Goal: Information Seeking & Learning: Learn about a topic

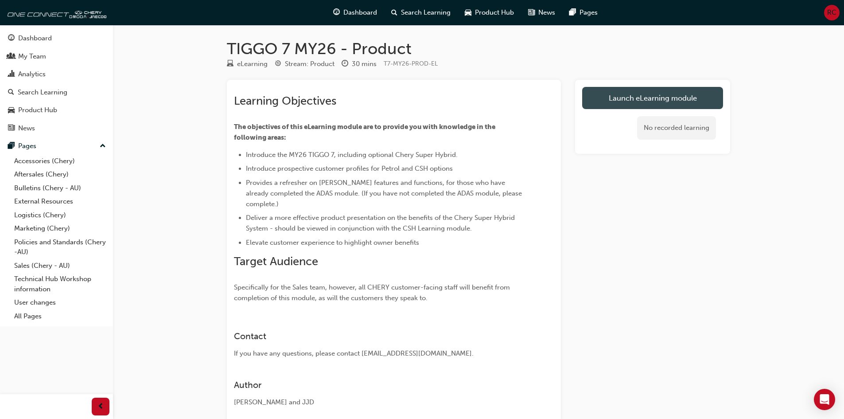
click at [627, 97] on link "Launch eLearning module" at bounding box center [652, 98] width 141 height 22
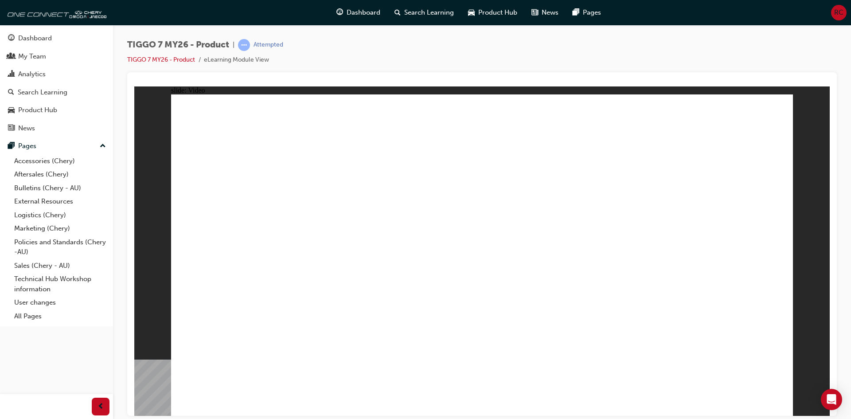
drag, startPoint x: 609, startPoint y: 139, endPoint x: 616, endPoint y: 164, distance: 26.1
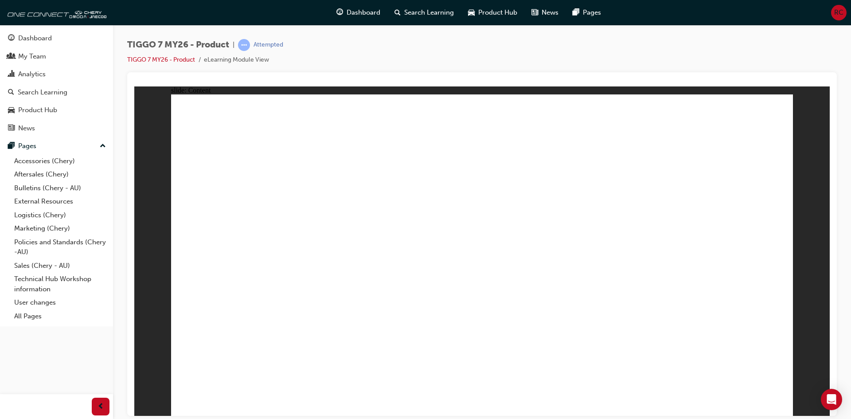
drag, startPoint x: 591, startPoint y: 344, endPoint x: 293, endPoint y: 163, distance: 348.5
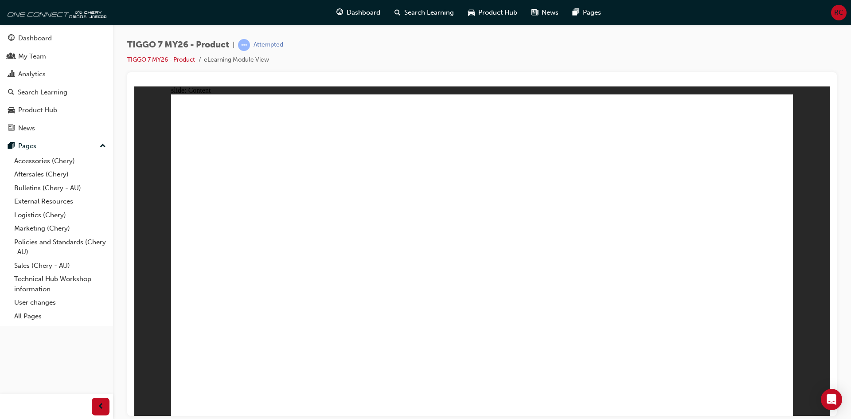
drag, startPoint x: 285, startPoint y: 233, endPoint x: 288, endPoint y: 289, distance: 56.4
drag, startPoint x: 293, startPoint y: 325, endPoint x: 293, endPoint y: 315, distance: 10.2
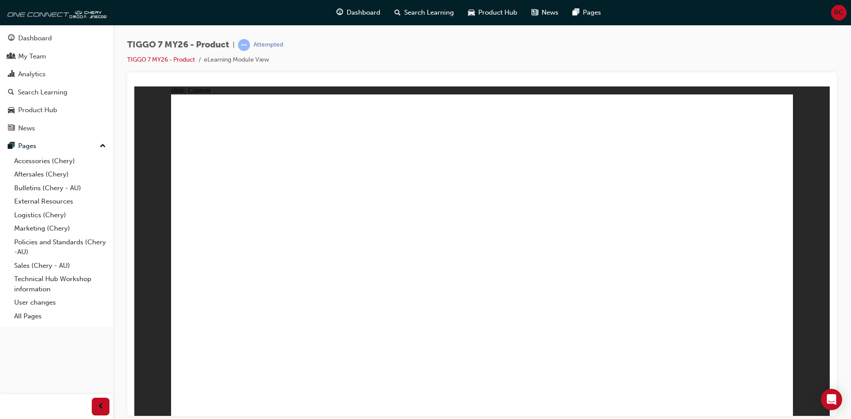
drag, startPoint x: 361, startPoint y: 228, endPoint x: 363, endPoint y: 224, distance: 4.8
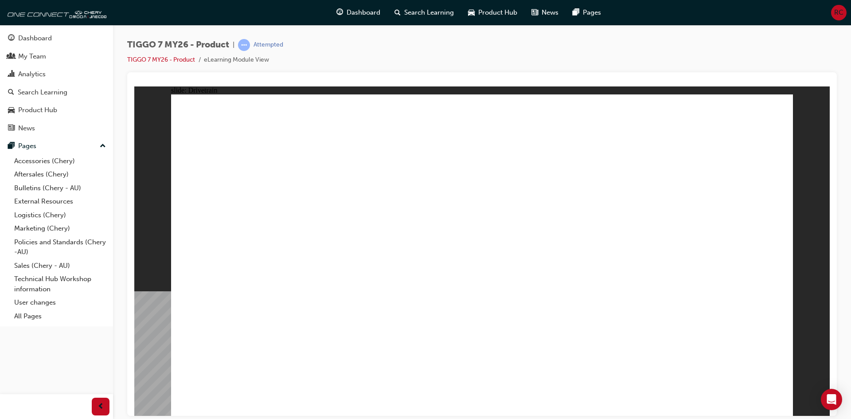
drag, startPoint x: 692, startPoint y: 112, endPoint x: 691, endPoint y: 123, distance: 11.1
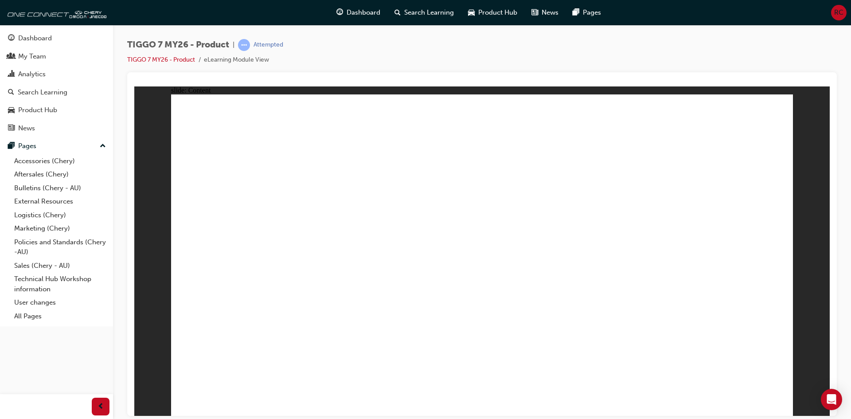
drag, startPoint x: 769, startPoint y: 401, endPoint x: 776, endPoint y: 398, distance: 6.6
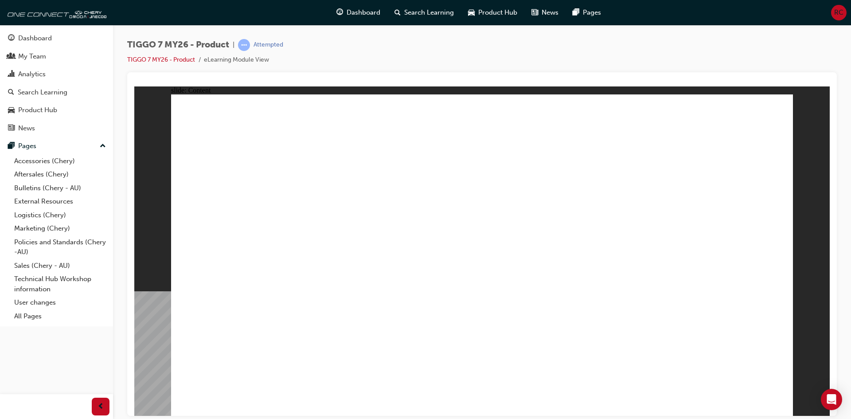
drag, startPoint x: 659, startPoint y: 256, endPoint x: 642, endPoint y: 284, distance: 32.2
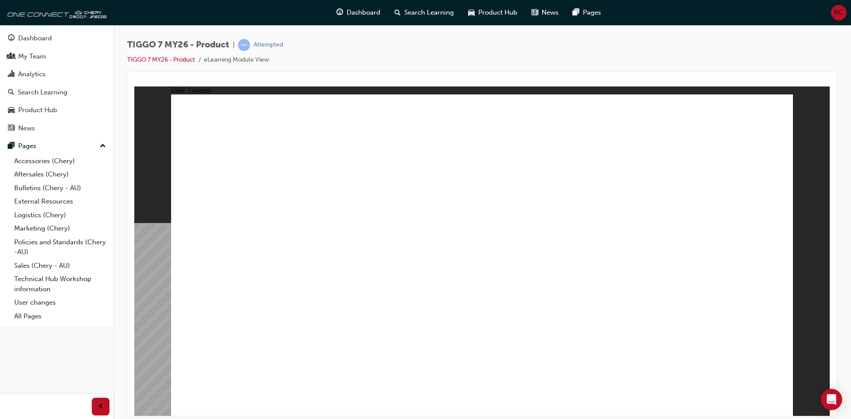
drag, startPoint x: 768, startPoint y: 401, endPoint x: 780, endPoint y: 398, distance: 12.4
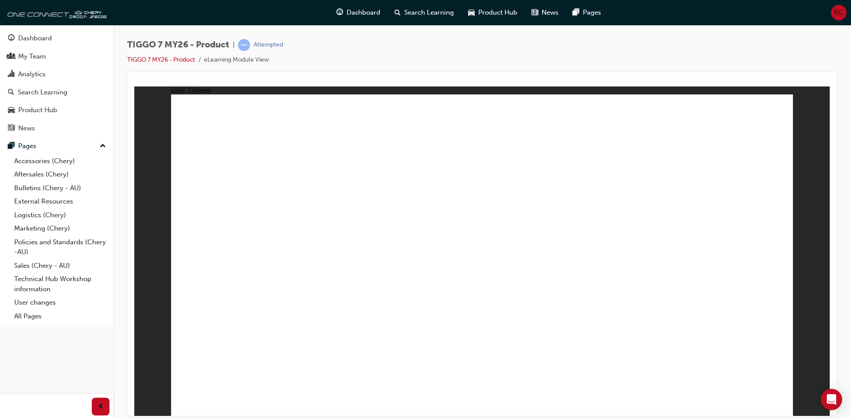
drag, startPoint x: 203, startPoint y: 199, endPoint x: 206, endPoint y: 204, distance: 5.9
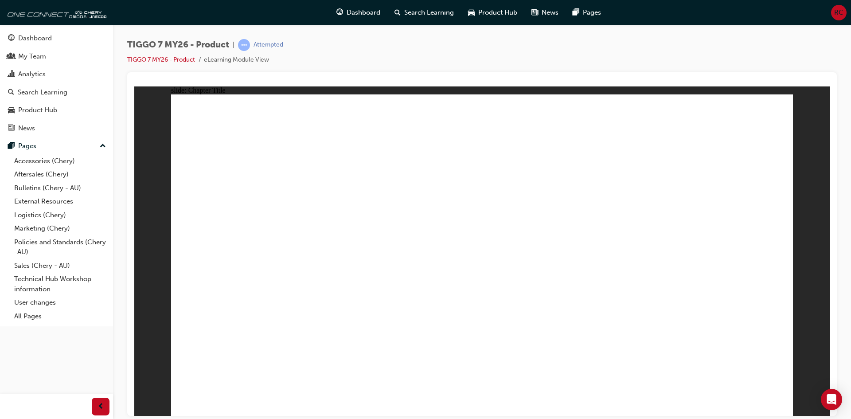
drag, startPoint x: 444, startPoint y: 135, endPoint x: 461, endPoint y: 274, distance: 140.7
drag, startPoint x: 659, startPoint y: 207, endPoint x: 250, endPoint y: 284, distance: 416.2
drag, startPoint x: 610, startPoint y: 141, endPoint x: 625, endPoint y: 280, distance: 139.5
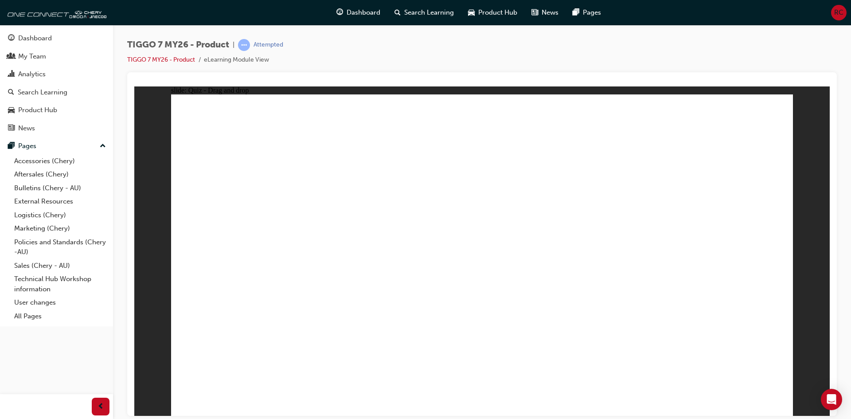
drag, startPoint x: 527, startPoint y: 191, endPoint x: 375, endPoint y: 267, distance: 170.7
drag, startPoint x: 698, startPoint y: 139, endPoint x: 708, endPoint y: 284, distance: 145.3
drag, startPoint x: 562, startPoint y: 242, endPoint x: 519, endPoint y: 274, distance: 53.8
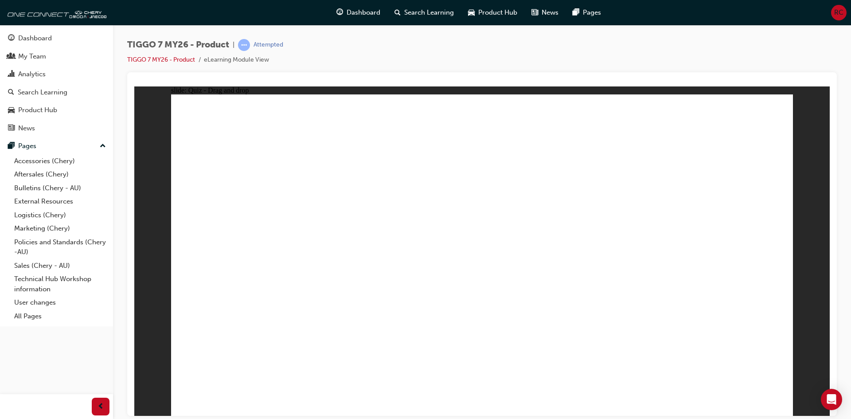
drag, startPoint x: 510, startPoint y: 172, endPoint x: 279, endPoint y: 286, distance: 257.7
drag, startPoint x: 268, startPoint y: 289, endPoint x: 579, endPoint y: 172, distance: 332.4
drag, startPoint x: 490, startPoint y: 293, endPoint x: 580, endPoint y: 172, distance: 151.2
drag, startPoint x: 494, startPoint y: 176, endPoint x: 266, endPoint y: 290, distance: 255.3
drag, startPoint x: 713, startPoint y: 177, endPoint x: 242, endPoint y: 330, distance: 494.9
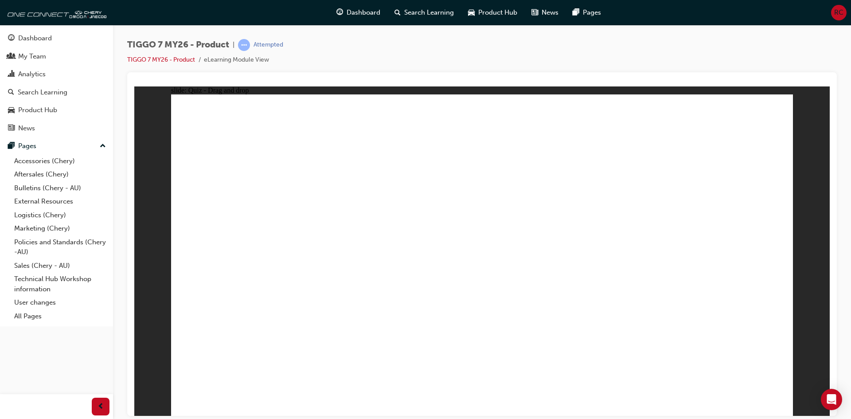
drag, startPoint x: 578, startPoint y: 214, endPoint x: 496, endPoint y: 296, distance: 115.7
drag, startPoint x: 727, startPoint y: 156, endPoint x: 221, endPoint y: 293, distance: 524.3
drag, startPoint x: 684, startPoint y: 129, endPoint x: 305, endPoint y: 293, distance: 413.6
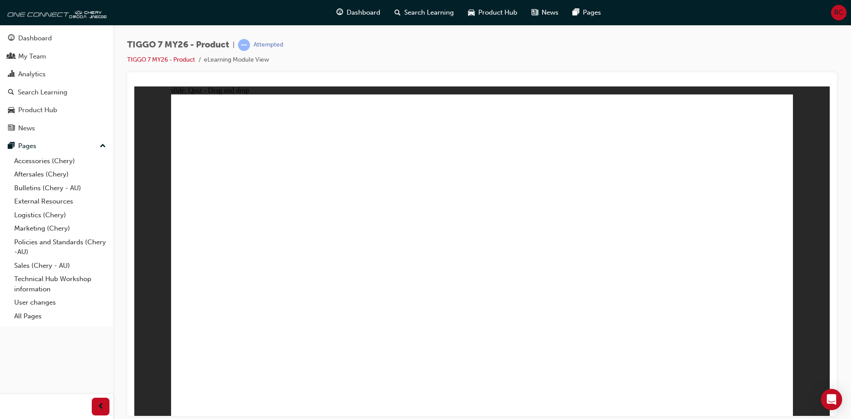
drag, startPoint x: 529, startPoint y: 132, endPoint x: 338, endPoint y: 296, distance: 251.8
drag, startPoint x: 519, startPoint y: 166, endPoint x: 387, endPoint y: 294, distance: 184.3
drag, startPoint x: 737, startPoint y: 128, endPoint x: 242, endPoint y: 311, distance: 527.9
drag, startPoint x: 613, startPoint y: 159, endPoint x: 300, endPoint y: 307, distance: 346.2
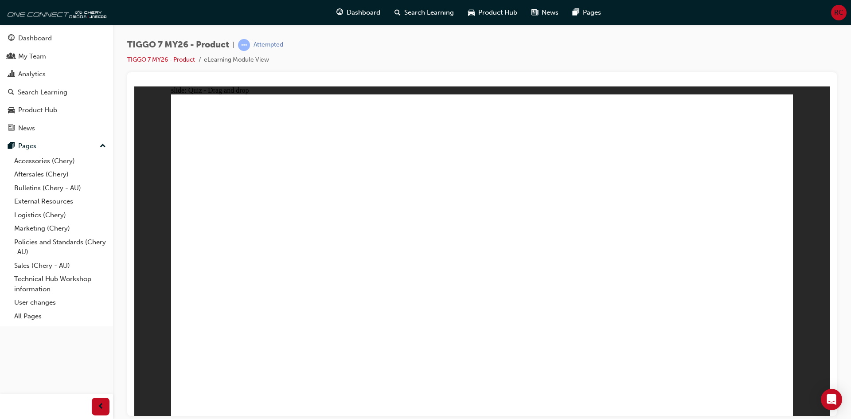
drag, startPoint x: 679, startPoint y: 185, endPoint x: 348, endPoint y: 312, distance: 354.5
drag, startPoint x: 530, startPoint y: 182, endPoint x: 482, endPoint y: 296, distance: 124.1
drag, startPoint x: 595, startPoint y: 130, endPoint x: 383, endPoint y: 310, distance: 278.3
drag, startPoint x: 682, startPoint y: 153, endPoint x: 554, endPoint y: 297, distance: 192.4
drag, startPoint x: 467, startPoint y: 168, endPoint x: 243, endPoint y: 329, distance: 275.7
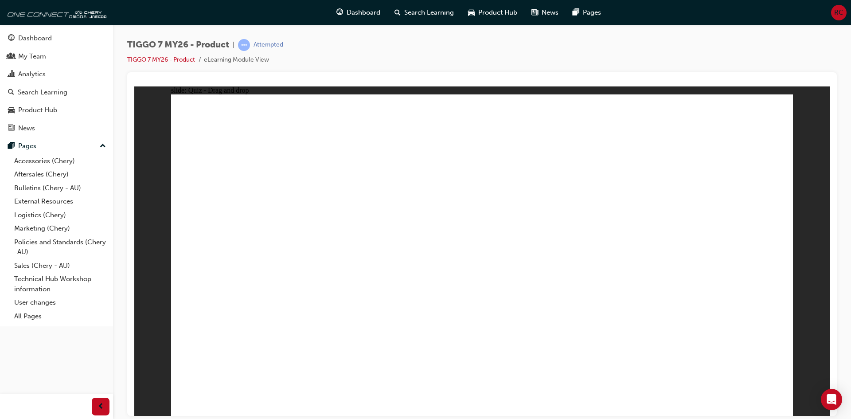
drag, startPoint x: 610, startPoint y: 182, endPoint x: 297, endPoint y: 321, distance: 342.3
drag, startPoint x: 480, startPoint y: 129, endPoint x: 613, endPoint y: 290, distance: 208.7
drag, startPoint x: 741, startPoint y: 147, endPoint x: 309, endPoint y: 246, distance: 442.8
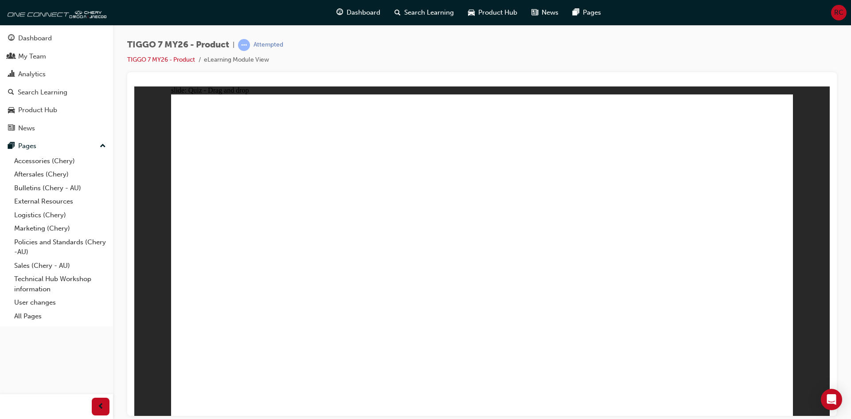
drag, startPoint x: 599, startPoint y: 153, endPoint x: 559, endPoint y: 266, distance: 119.4
drag, startPoint x: 518, startPoint y: 165, endPoint x: 565, endPoint y: 290, distance: 133.7
drag, startPoint x: 722, startPoint y: 364, endPoint x: 751, endPoint y: 371, distance: 30.1
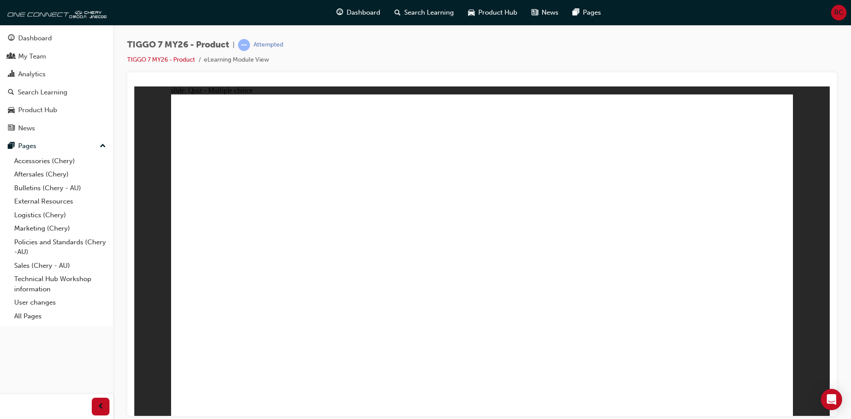
radio input "true"
drag, startPoint x: 680, startPoint y: 337, endPoint x: 297, endPoint y: 248, distance: 393.6
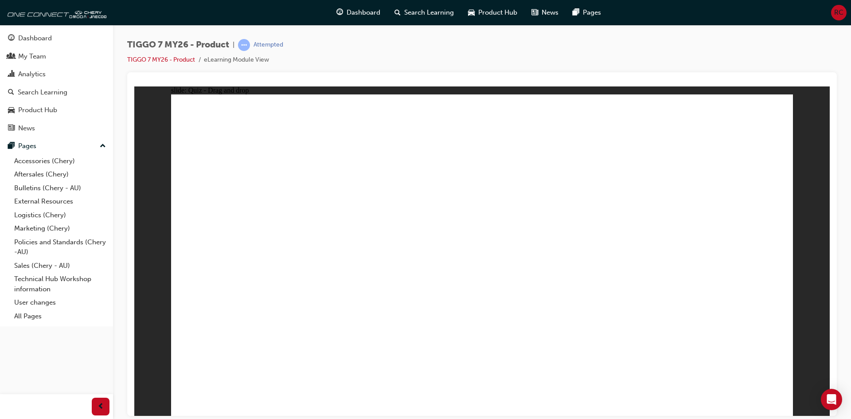
drag, startPoint x: 723, startPoint y: 151, endPoint x: 525, endPoint y: 281, distance: 237.0
drag, startPoint x: 611, startPoint y: 180, endPoint x: 632, endPoint y: 278, distance: 99.8
drag, startPoint x: 613, startPoint y: 156, endPoint x: 529, endPoint y: 296, distance: 163.2
drag, startPoint x: 495, startPoint y: 127, endPoint x: 629, endPoint y: 293, distance: 213.0
drag, startPoint x: 689, startPoint y: 132, endPoint x: 496, endPoint y: 319, distance: 269.3
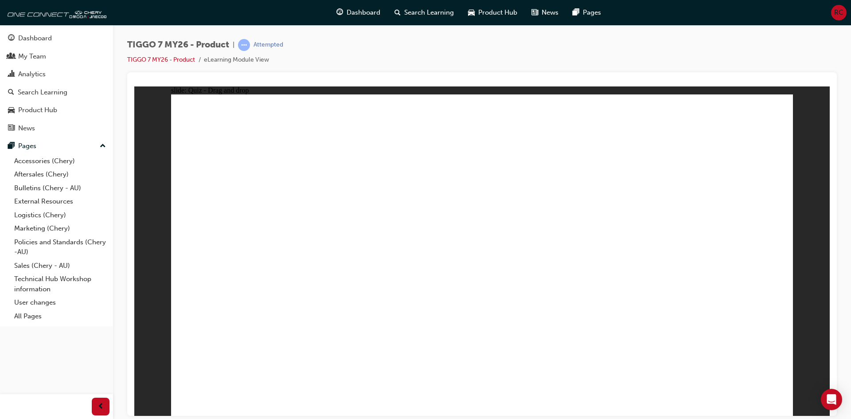
drag, startPoint x: 628, startPoint y: 125, endPoint x: 291, endPoint y: 276, distance: 368.9
drag, startPoint x: 555, startPoint y: 134, endPoint x: 226, endPoint y: 281, distance: 360.3
drag, startPoint x: 466, startPoint y: 148, endPoint x: 611, endPoint y: 309, distance: 216.3
drag, startPoint x: 590, startPoint y: 134, endPoint x: 513, endPoint y: 341, distance: 221.5
drag, startPoint x: 549, startPoint y: 275, endPoint x: 305, endPoint y: 280, distance: 244.7
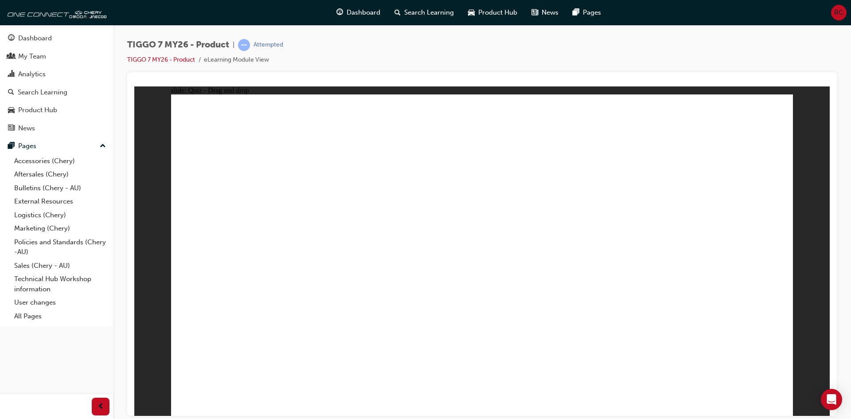
drag, startPoint x: 716, startPoint y: 148, endPoint x: 520, endPoint y: 329, distance: 266.6
drag, startPoint x: 596, startPoint y: 198, endPoint x: 552, endPoint y: 208, distance: 44.5
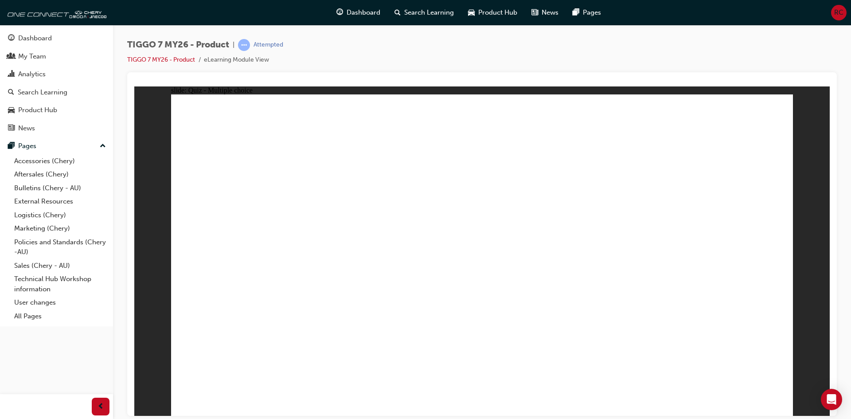
radio input "true"
drag, startPoint x: 672, startPoint y: 179, endPoint x: 741, endPoint y: 256, distance: 103.3
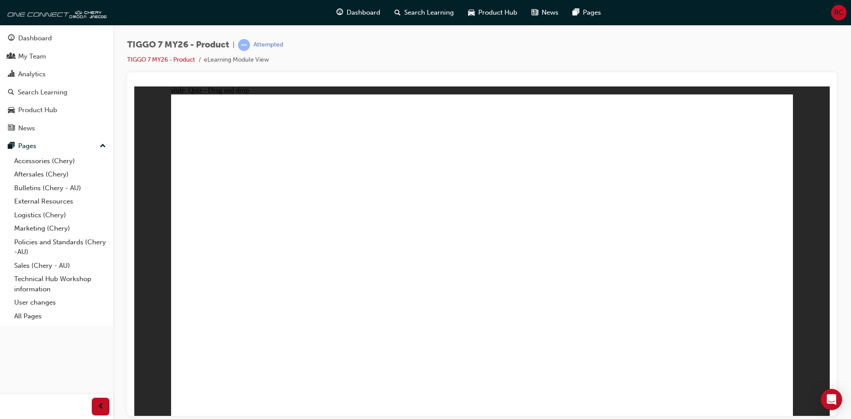
drag, startPoint x: 460, startPoint y: 140, endPoint x: 584, endPoint y: 282, distance: 188.5
drag, startPoint x: 597, startPoint y: 143, endPoint x: 391, endPoint y: 282, distance: 248.3
drag, startPoint x: 731, startPoint y: 141, endPoint x: 513, endPoint y: 277, distance: 256.8
drag, startPoint x: 555, startPoint y: 202, endPoint x: 263, endPoint y: 278, distance: 301.0
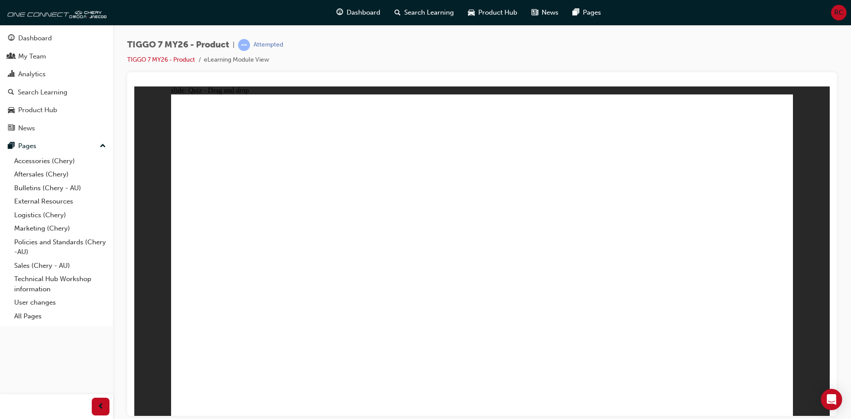
radio input "true"
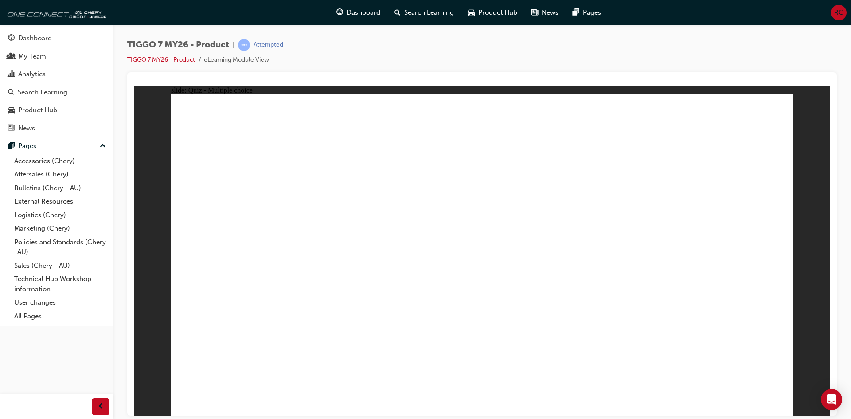
radio input "true"
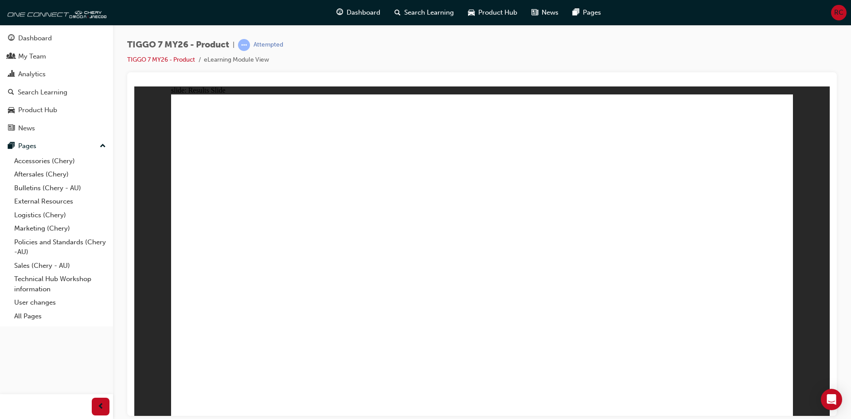
drag, startPoint x: 564, startPoint y: 137, endPoint x: 572, endPoint y: 278, distance: 140.7
drag, startPoint x: 713, startPoint y: 131, endPoint x: 235, endPoint y: 269, distance: 497.1
drag, startPoint x: 457, startPoint y: 138, endPoint x: 498, endPoint y: 286, distance: 154.0
drag, startPoint x: 636, startPoint y: 205, endPoint x: 339, endPoint y: 247, distance: 299.9
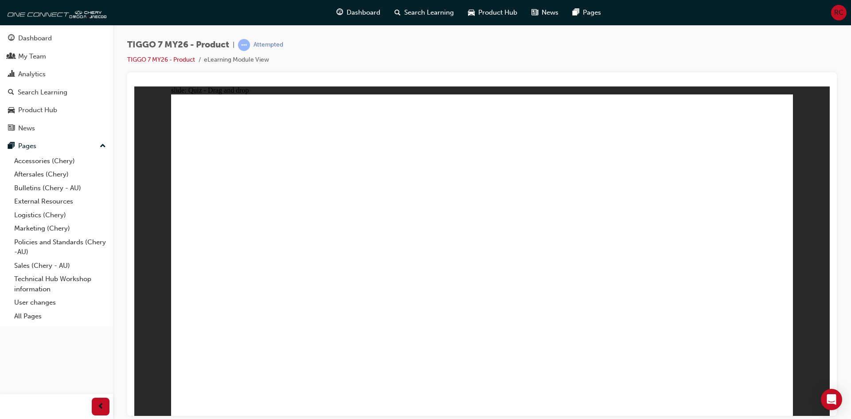
drag, startPoint x: 499, startPoint y: 185, endPoint x: 688, endPoint y: 257, distance: 202.7
drag, startPoint x: 503, startPoint y: 173, endPoint x: 535, endPoint y: 295, distance: 125.5
drag, startPoint x: 702, startPoint y: 149, endPoint x: 233, endPoint y: 258, distance: 480.9
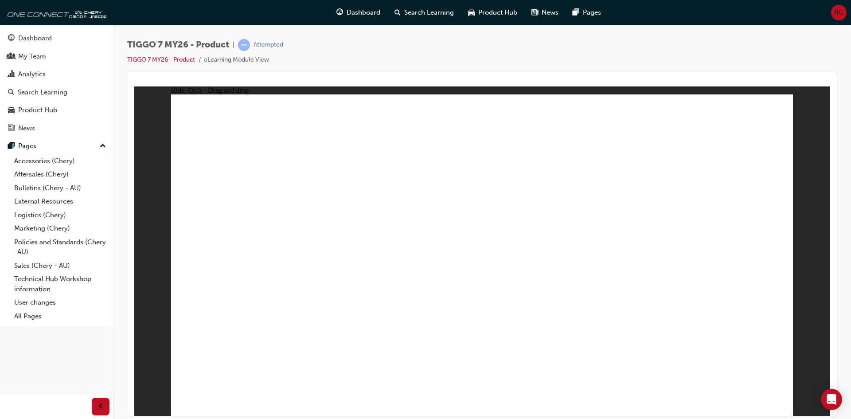
drag, startPoint x: 529, startPoint y: 289, endPoint x: 246, endPoint y: 322, distance: 284.3
drag, startPoint x: 584, startPoint y: 173, endPoint x: 502, endPoint y: 298, distance: 149.3
drag, startPoint x: 484, startPoint y: 302, endPoint x: 480, endPoint y: 308, distance: 7.0
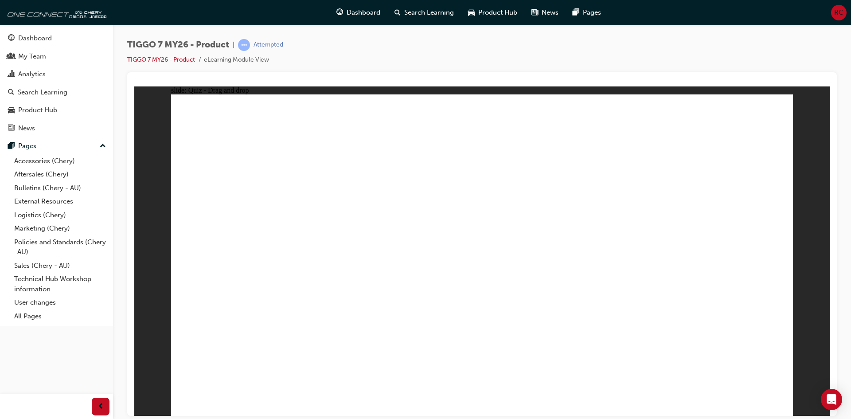
drag, startPoint x: 531, startPoint y: 131, endPoint x: 248, endPoint y: 302, distance: 330.5
drag, startPoint x: 543, startPoint y: 157, endPoint x: 293, endPoint y: 291, distance: 282.8
drag, startPoint x: 614, startPoint y: 176, endPoint x: 372, endPoint y: 289, distance: 267.1
drag, startPoint x: 669, startPoint y: 156, endPoint x: 406, endPoint y: 298, distance: 299.7
drag, startPoint x: 453, startPoint y: 125, endPoint x: 222, endPoint y: 312, distance: 297.2
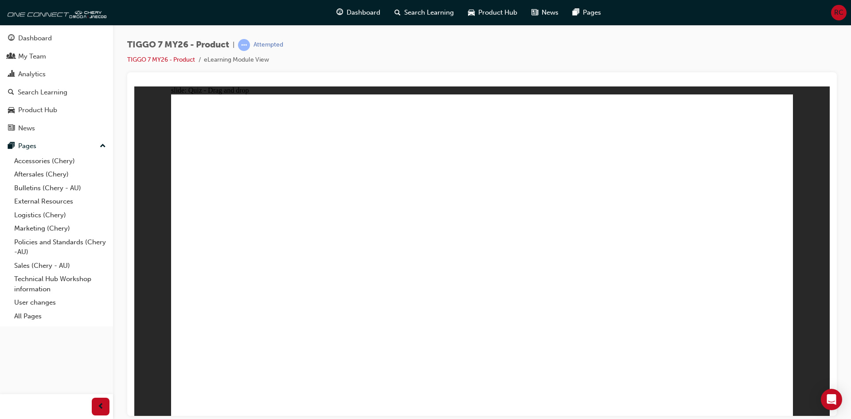
drag, startPoint x: 667, startPoint y: 128, endPoint x: 307, endPoint y: 310, distance: 403.4
drag, startPoint x: 725, startPoint y: 126, endPoint x: 340, endPoint y: 312, distance: 428.0
drag, startPoint x: 602, startPoint y: 152, endPoint x: 401, endPoint y: 308, distance: 254.6
drag, startPoint x: 521, startPoint y: 180, endPoint x: 214, endPoint y: 328, distance: 341.0
drag, startPoint x: 609, startPoint y: 120, endPoint x: 602, endPoint y: 127, distance: 9.4
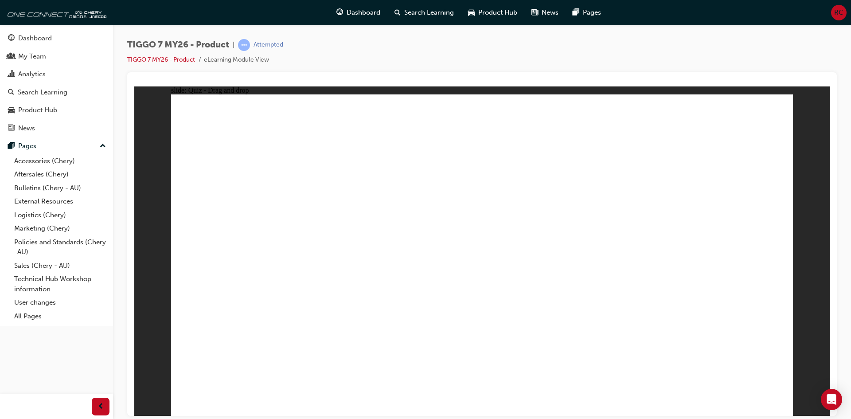
drag, startPoint x: 602, startPoint y: 127, endPoint x: 291, endPoint y: 326, distance: 369.0
drag, startPoint x: 743, startPoint y: 153, endPoint x: 400, endPoint y: 325, distance: 384.2
drag, startPoint x: 688, startPoint y: 181, endPoint x: 520, endPoint y: 303, distance: 207.6
drag, startPoint x: 465, startPoint y: 149, endPoint x: 539, endPoint y: 285, distance: 154.9
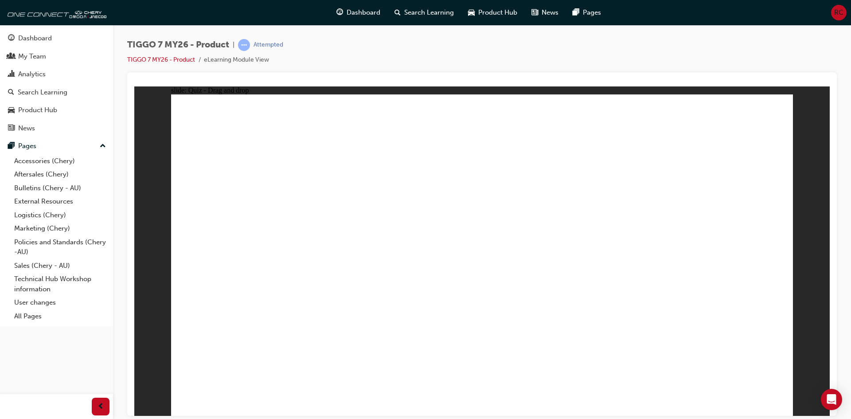
drag, startPoint x: 766, startPoint y: 148, endPoint x: 352, endPoint y: 285, distance: 435.8
drag, startPoint x: 501, startPoint y: 231, endPoint x: 540, endPoint y: 247, distance: 42.3
drag, startPoint x: 611, startPoint y: 190, endPoint x: 579, endPoint y: 294, distance: 108.9
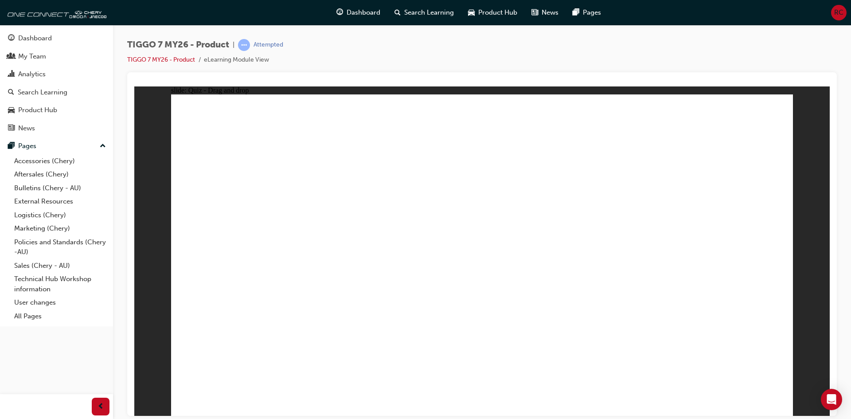
radio input "true"
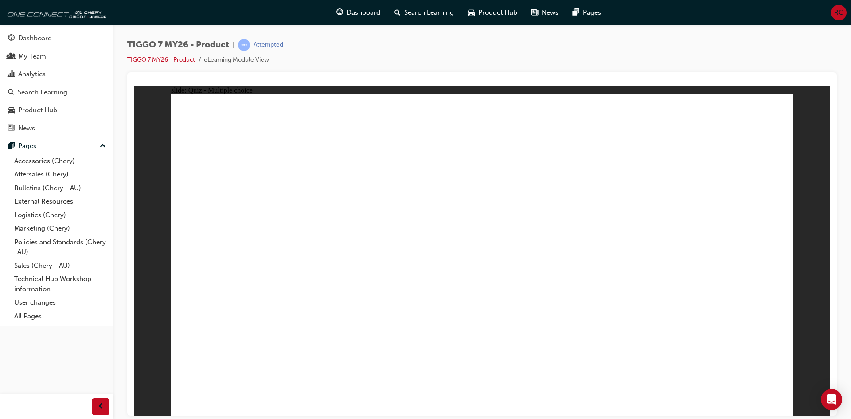
drag, startPoint x: 710, startPoint y: 156, endPoint x: 224, endPoint y: 287, distance: 503.1
drag, startPoint x: 662, startPoint y: 160, endPoint x: 481, endPoint y: 283, distance: 218.7
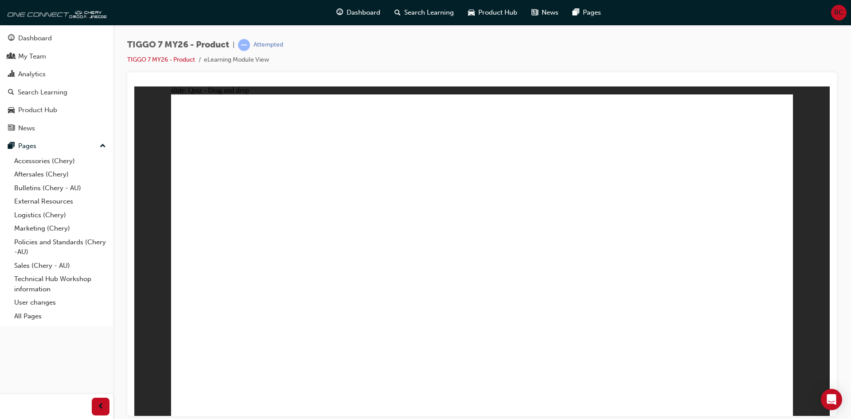
drag, startPoint x: 552, startPoint y: 185, endPoint x: 610, endPoint y: 212, distance: 63.9
drag, startPoint x: 623, startPoint y: 183, endPoint x: 633, endPoint y: 286, distance: 103.7
drag, startPoint x: 610, startPoint y: 156, endPoint x: 503, endPoint y: 312, distance: 188.9
drag, startPoint x: 532, startPoint y: 164, endPoint x: 562, endPoint y: 219, distance: 62.3
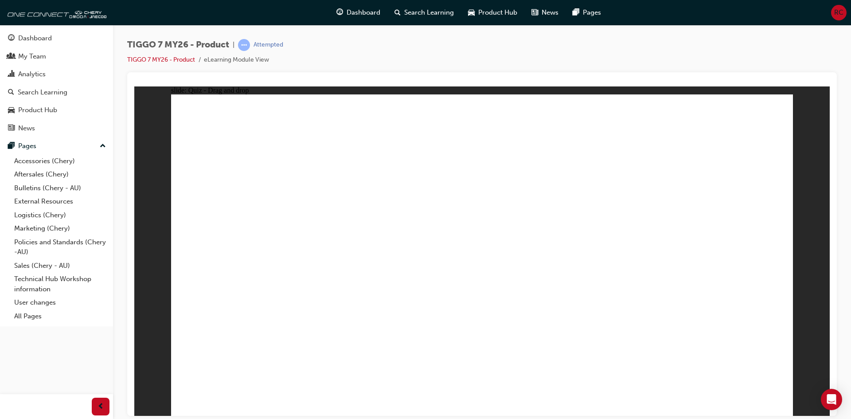
drag, startPoint x: 529, startPoint y: 164, endPoint x: 515, endPoint y: 162, distance: 14.9
drag, startPoint x: 512, startPoint y: 155, endPoint x: 633, endPoint y: 301, distance: 189.8
drag, startPoint x: 507, startPoint y: 130, endPoint x: 533, endPoint y: 323, distance: 195.0
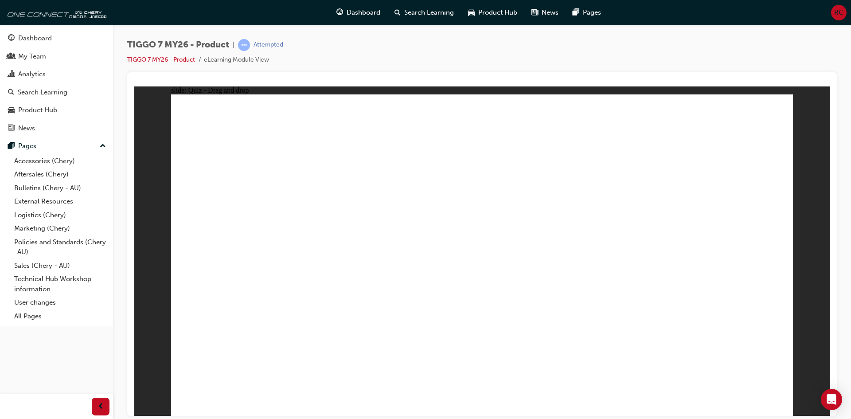
drag, startPoint x: 624, startPoint y: 125, endPoint x: 641, endPoint y: 310, distance: 186.1
drag, startPoint x: 713, startPoint y: 135, endPoint x: 510, endPoint y: 344, distance: 290.6
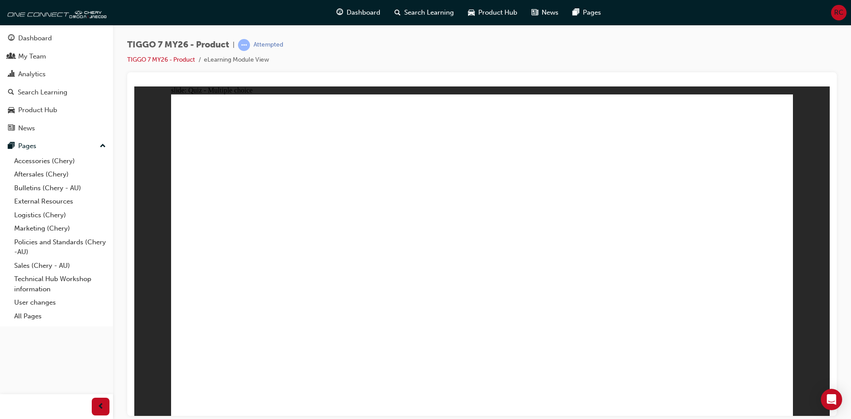
radio input "true"
drag, startPoint x: 623, startPoint y: 189, endPoint x: 699, endPoint y: 270, distance: 110.7
drag, startPoint x: 469, startPoint y: 145, endPoint x: 469, endPoint y: 151, distance: 5.8
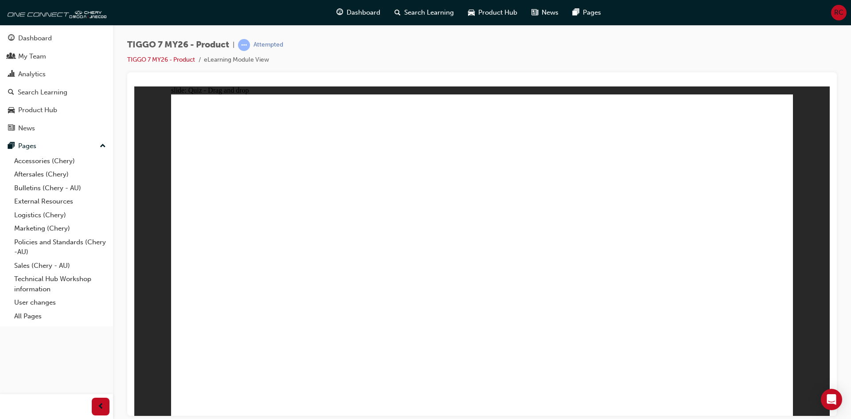
drag, startPoint x: 592, startPoint y: 140, endPoint x: 373, endPoint y: 274, distance: 257.3
drag, startPoint x: 744, startPoint y: 132, endPoint x: 492, endPoint y: 278, distance: 290.9
drag, startPoint x: 444, startPoint y: 119, endPoint x: 575, endPoint y: 261, distance: 193.2
drag, startPoint x: 539, startPoint y: 190, endPoint x: 260, endPoint y: 262, distance: 287.9
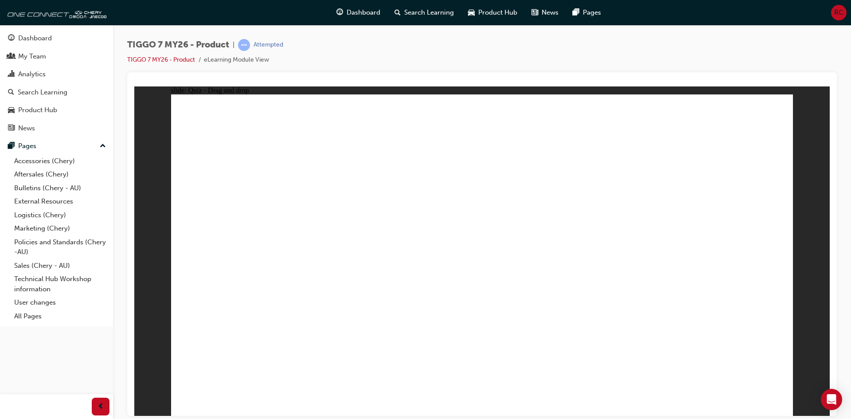
radio input "true"
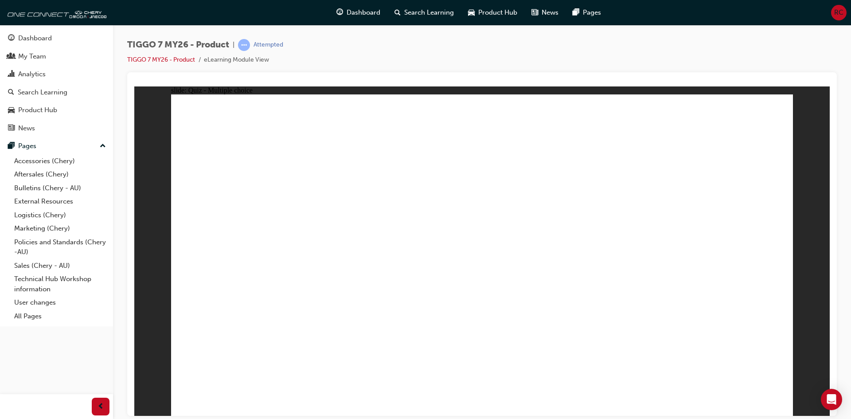
radio input "true"
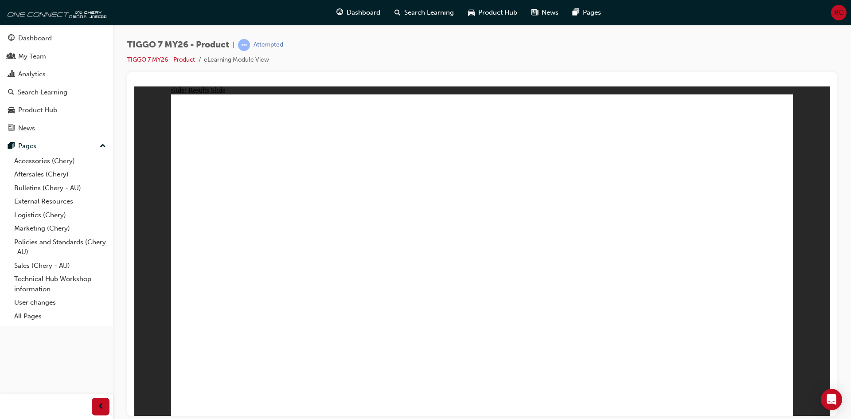
drag, startPoint x: 607, startPoint y: 124, endPoint x: 260, endPoint y: 260, distance: 372.4
drag, startPoint x: 481, startPoint y: 141, endPoint x: 747, endPoint y: 283, distance: 301.2
drag, startPoint x: 653, startPoint y: 186, endPoint x: 492, endPoint y: 265, distance: 179.0
drag, startPoint x: 719, startPoint y: 120, endPoint x: 613, endPoint y: 261, distance: 176.3
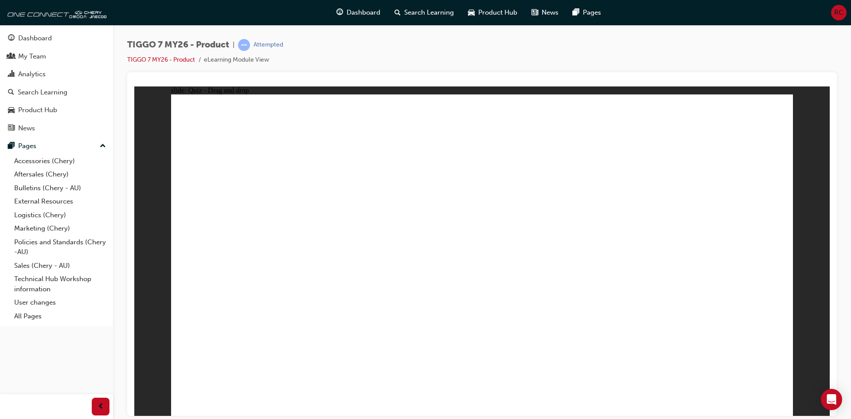
drag, startPoint x: 543, startPoint y: 204, endPoint x: 387, endPoint y: 275, distance: 170.4
drag, startPoint x: 569, startPoint y: 174, endPoint x: 599, endPoint y: 153, distance: 36.5
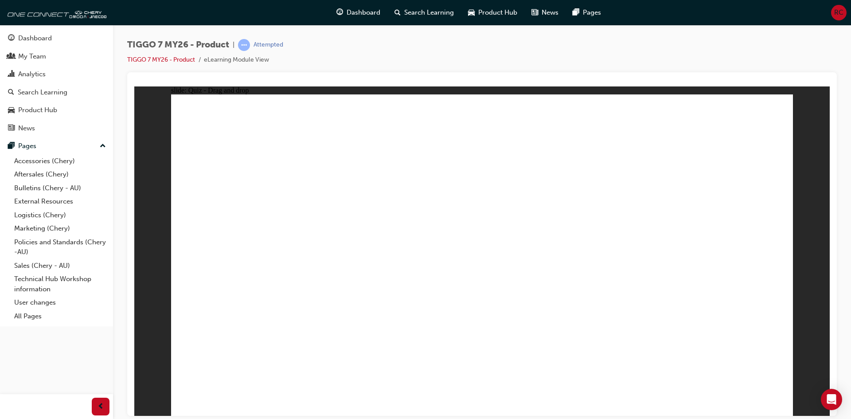
drag, startPoint x: 619, startPoint y: 173, endPoint x: 610, endPoint y: 183, distance: 12.9
drag, startPoint x: 490, startPoint y: 168, endPoint x: 264, endPoint y: 285, distance: 254.3
drag, startPoint x: 712, startPoint y: 173, endPoint x: 244, endPoint y: 324, distance: 491.4
drag, startPoint x: 624, startPoint y: 167, endPoint x: 519, endPoint y: 274, distance: 149.5
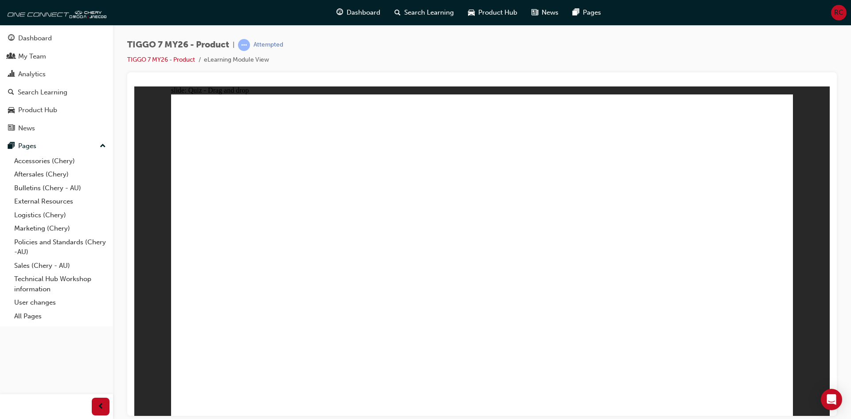
drag, startPoint x: 476, startPoint y: 130, endPoint x: 234, endPoint y: 292, distance: 290.9
drag, startPoint x: 471, startPoint y: 152, endPoint x: 302, endPoint y: 290, distance: 218.9
drag, startPoint x: 537, startPoint y: 153, endPoint x: 350, endPoint y: 293, distance: 233.3
drag, startPoint x: 743, startPoint y: 127, endPoint x: 507, endPoint y: 293, distance: 289.2
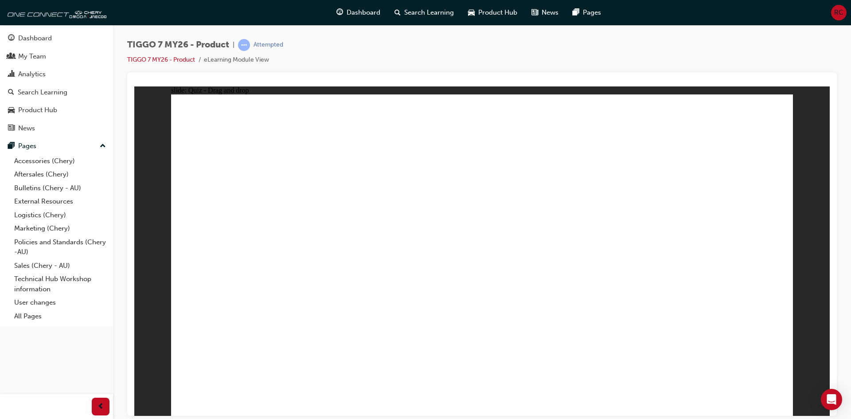
drag, startPoint x: 750, startPoint y: 148, endPoint x: 563, endPoint y: 300, distance: 241.0
drag, startPoint x: 595, startPoint y: 182, endPoint x: 386, endPoint y: 297, distance: 238.9
drag, startPoint x: 680, startPoint y: 185, endPoint x: 254, endPoint y: 316, distance: 445.5
drag, startPoint x: 596, startPoint y: 126, endPoint x: 297, endPoint y: 306, distance: 349.1
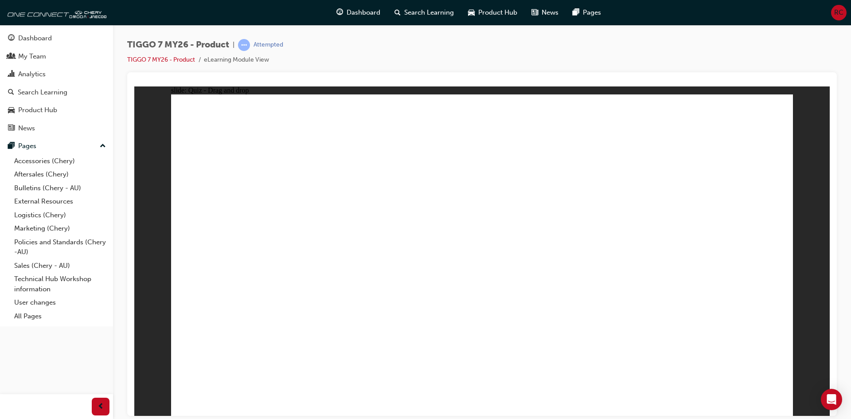
drag, startPoint x: 531, startPoint y: 186, endPoint x: 328, endPoint y: 316, distance: 241.8
drag, startPoint x: 667, startPoint y: 130, endPoint x: 402, endPoint y: 313, distance: 321.5
drag, startPoint x: 537, startPoint y: 131, endPoint x: 242, endPoint y: 332, distance: 357.0
drag, startPoint x: 596, startPoint y: 153, endPoint x: 290, endPoint y: 323, distance: 349.8
drag, startPoint x: 687, startPoint y: 154, endPoint x: 348, endPoint y: 326, distance: 380.2
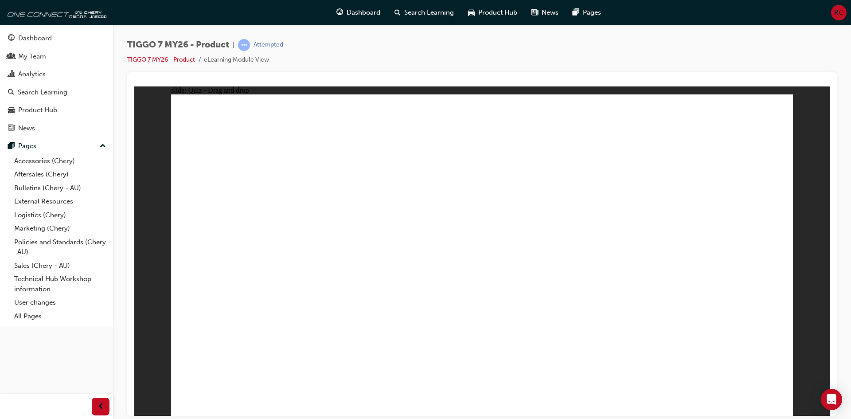
drag, startPoint x: 617, startPoint y: 148, endPoint x: 566, endPoint y: 249, distance: 113.2
drag, startPoint x: 716, startPoint y: 150, endPoint x: 323, endPoint y: 232, distance: 402.1
drag, startPoint x: 463, startPoint y: 155, endPoint x: 285, endPoint y: 289, distance: 222.5
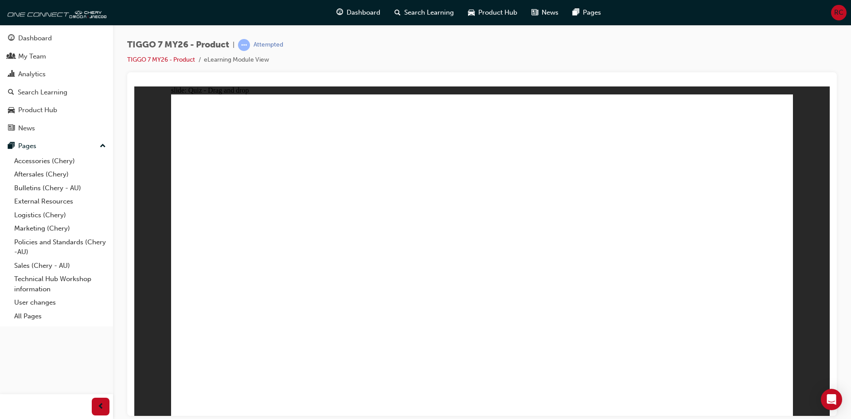
radio input "true"
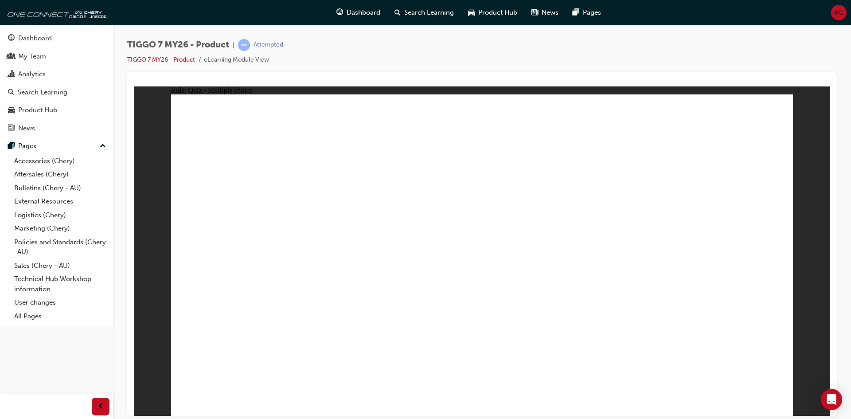
drag, startPoint x: 498, startPoint y: 132, endPoint x: 547, endPoint y: 294, distance: 169.7
drag, startPoint x: 511, startPoint y: 158, endPoint x: 534, endPoint y: 289, distance: 132.9
drag, startPoint x: 594, startPoint y: 153, endPoint x: 523, endPoint y: 306, distance: 168.6
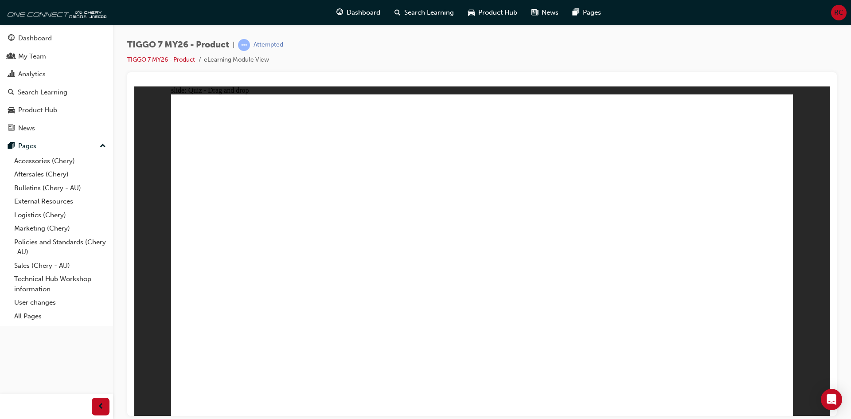
drag, startPoint x: 604, startPoint y: 170, endPoint x: 617, endPoint y: 297, distance: 128.0
drag, startPoint x: 591, startPoint y: 135, endPoint x: 502, endPoint y: 310, distance: 196.6
drag, startPoint x: 742, startPoint y: 142, endPoint x: 699, endPoint y: 195, distance: 68.2
drag, startPoint x: 697, startPoint y: 167, endPoint x: 620, endPoint y: 318, distance: 169.5
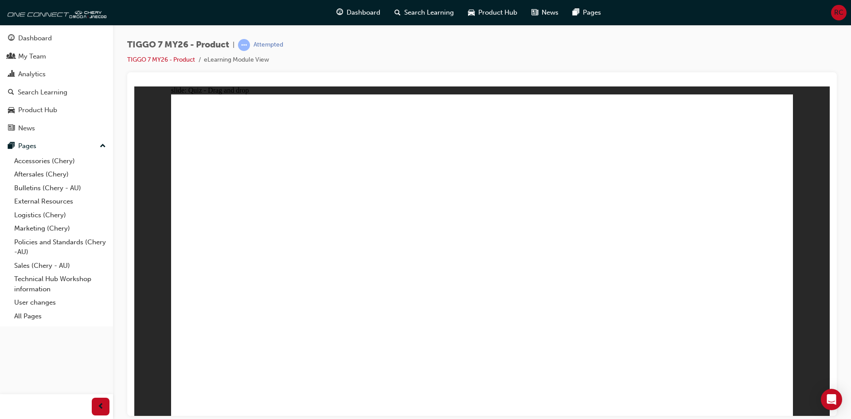
drag, startPoint x: 724, startPoint y: 125, endPoint x: 352, endPoint y: 281, distance: 403.5
drag, startPoint x: 705, startPoint y: 126, endPoint x: 517, endPoint y: 335, distance: 280.9
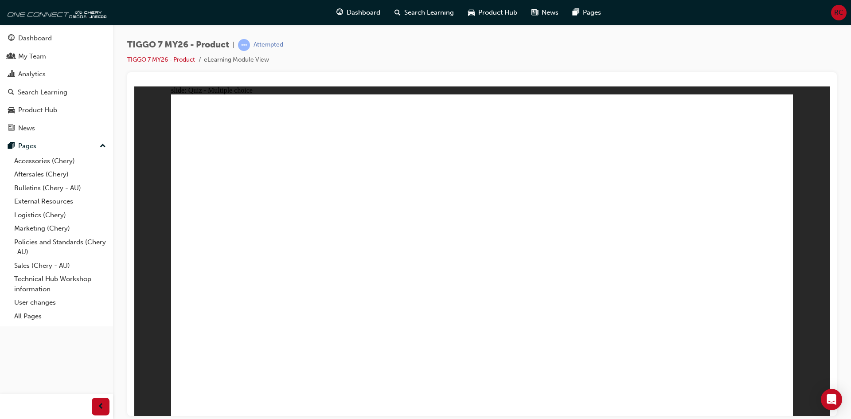
radio input "true"
drag, startPoint x: 645, startPoint y: 192, endPoint x: 711, endPoint y: 275, distance: 105.8
drag, startPoint x: 709, startPoint y: 137, endPoint x: 514, endPoint y: 267, distance: 234.3
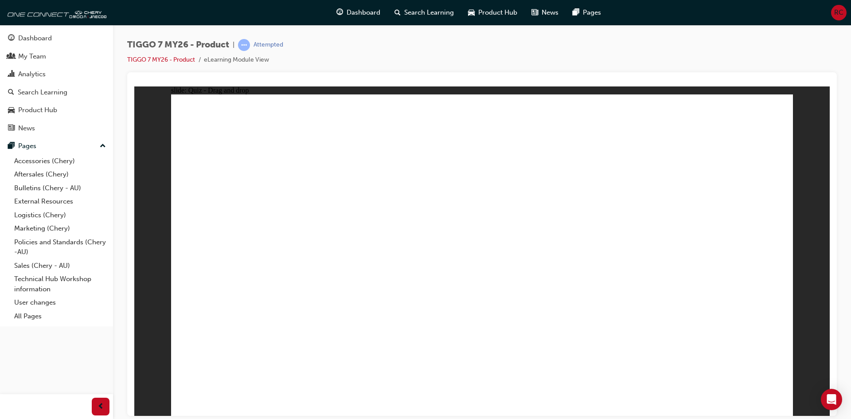
drag, startPoint x: 479, startPoint y: 121, endPoint x: 601, endPoint y: 252, distance: 179.1
drag, startPoint x: 351, startPoint y: 218, endPoint x: 368, endPoint y: 274, distance: 58.6
drag, startPoint x: 513, startPoint y: 202, endPoint x: 226, endPoint y: 276, distance: 296.7
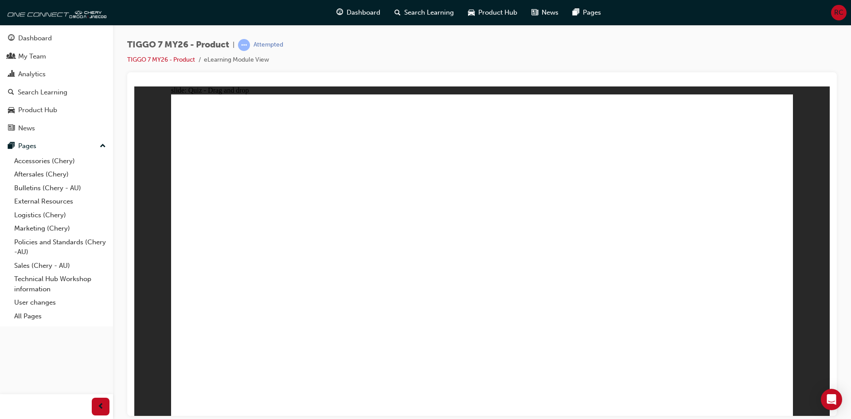
radio input "true"
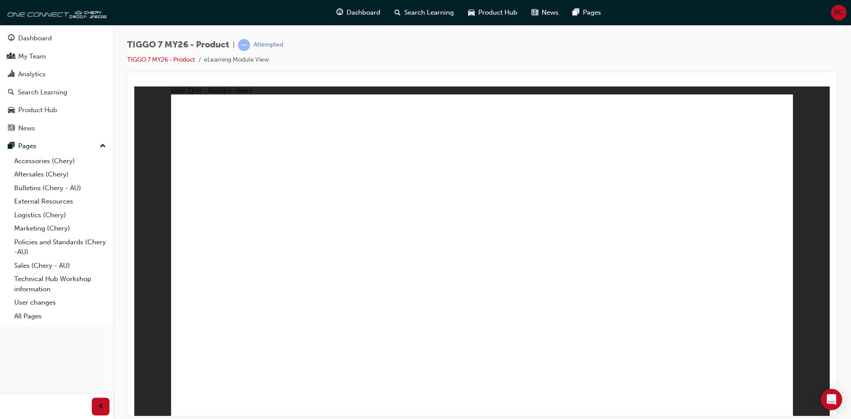
radio input "true"
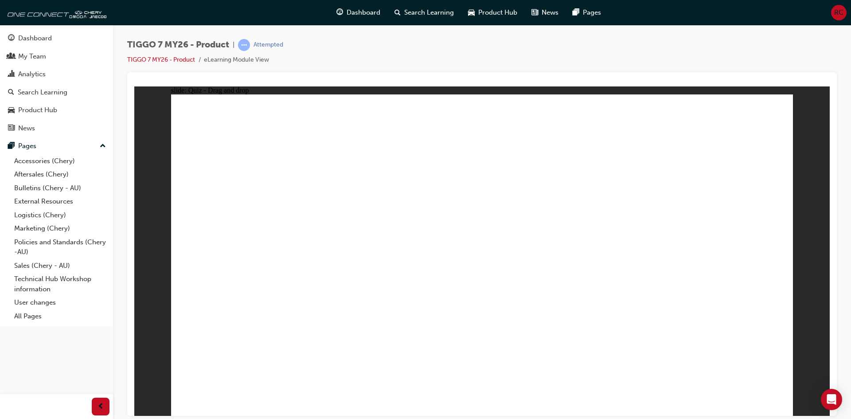
drag, startPoint x: 613, startPoint y: 126, endPoint x: 294, endPoint y: 254, distance: 344.5
drag, startPoint x: 437, startPoint y: 121, endPoint x: 705, endPoint y: 259, distance: 301.3
drag, startPoint x: 489, startPoint y: 182, endPoint x: 569, endPoint y: 262, distance: 113.1
drag, startPoint x: 685, startPoint y: 122, endPoint x: 447, endPoint y: 262, distance: 276.6
drag, startPoint x: 613, startPoint y: 256, endPoint x: 470, endPoint y: 127, distance: 192.7
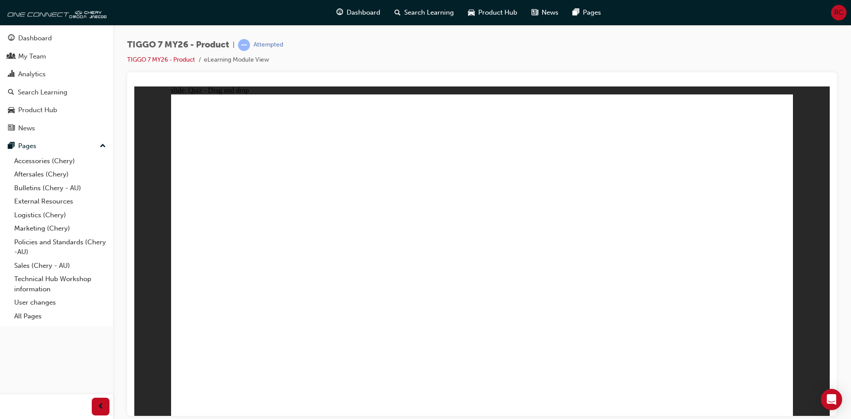
drag, startPoint x: 470, startPoint y: 251, endPoint x: 580, endPoint y: 249, distance: 110.4
drag, startPoint x: 628, startPoint y: 187, endPoint x: 466, endPoint y: 206, distance: 162.5
drag, startPoint x: 516, startPoint y: 199, endPoint x: 357, endPoint y: 277, distance: 177.2
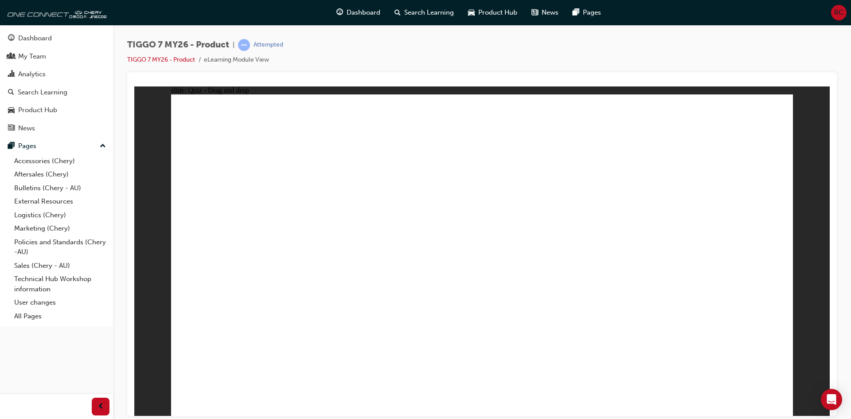
drag, startPoint x: 636, startPoint y: 166, endPoint x: 301, endPoint y: 277, distance: 352.1
drag, startPoint x: 520, startPoint y: 157, endPoint x: 302, endPoint y: 270, distance: 245.0
drag, startPoint x: 719, startPoint y: 168, endPoint x: 255, endPoint y: 317, distance: 487.2
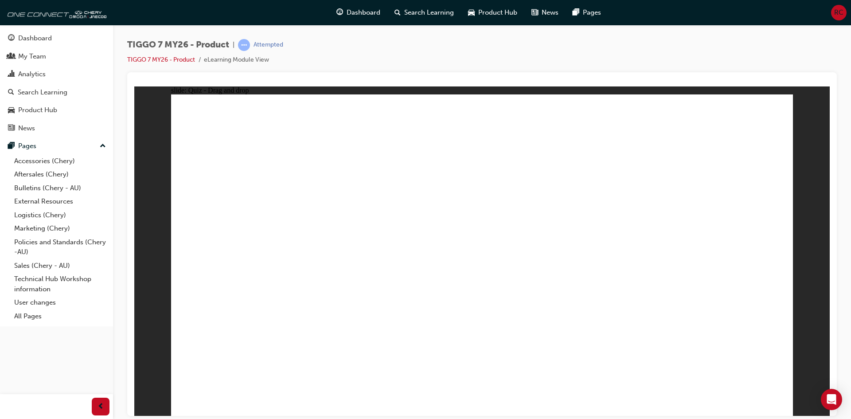
drag, startPoint x: 492, startPoint y: 131, endPoint x: 261, endPoint y: 296, distance: 284.7
drag, startPoint x: 519, startPoint y: 124, endPoint x: 271, endPoint y: 289, distance: 298.9
drag, startPoint x: 472, startPoint y: 155, endPoint x: 344, endPoint y: 296, distance: 190.2
drag, startPoint x: 545, startPoint y: 162, endPoint x: 500, endPoint y: 295, distance: 140.6
drag, startPoint x: 238, startPoint y: 289, endPoint x: 542, endPoint y: 293, distance: 304.1
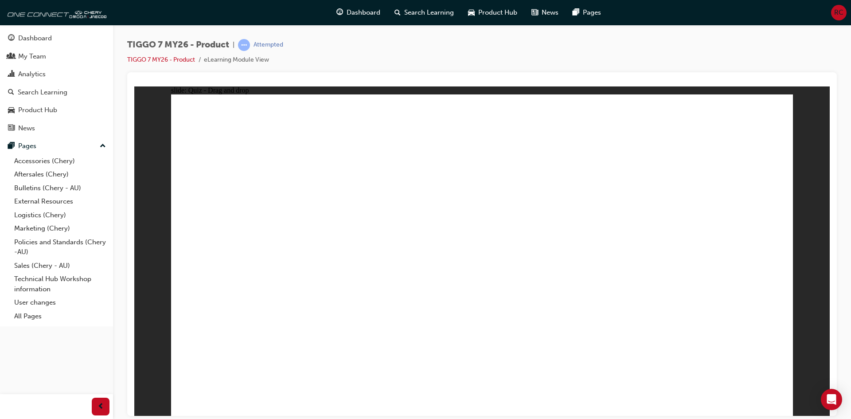
drag, startPoint x: 597, startPoint y: 182, endPoint x: 601, endPoint y: 292, distance: 109.6
drag, startPoint x: 754, startPoint y: 152, endPoint x: 674, endPoint y: 291, distance: 160.4
drag, startPoint x: 521, startPoint y: 180, endPoint x: 338, endPoint y: 292, distance: 214.4
drag, startPoint x: 665, startPoint y: 178, endPoint x: 476, endPoint y: 247, distance: 200.7
drag, startPoint x: 597, startPoint y: 127, endPoint x: 227, endPoint y: 311, distance: 413.3
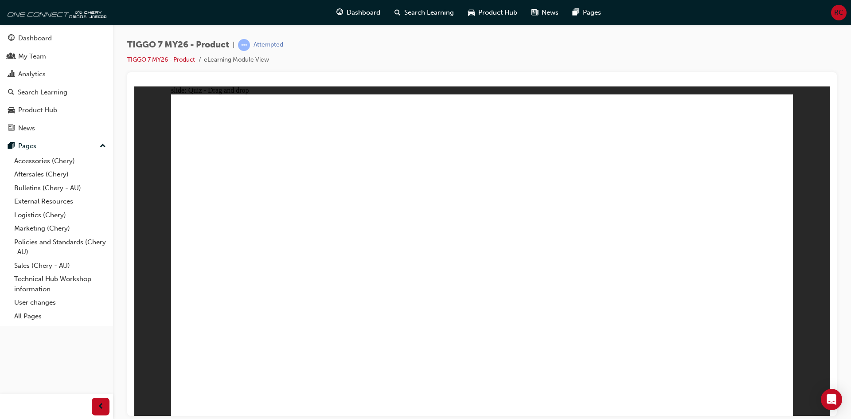
drag, startPoint x: 662, startPoint y: 129, endPoint x: 477, endPoint y: 311, distance: 259.5
drag, startPoint x: 733, startPoint y: 129, endPoint x: 290, endPoint y: 311, distance: 478.5
drag, startPoint x: 605, startPoint y: 152, endPoint x: 373, endPoint y: 310, distance: 281.0
drag, startPoint x: 671, startPoint y: 152, endPoint x: 399, endPoint y: 304, distance: 311.1
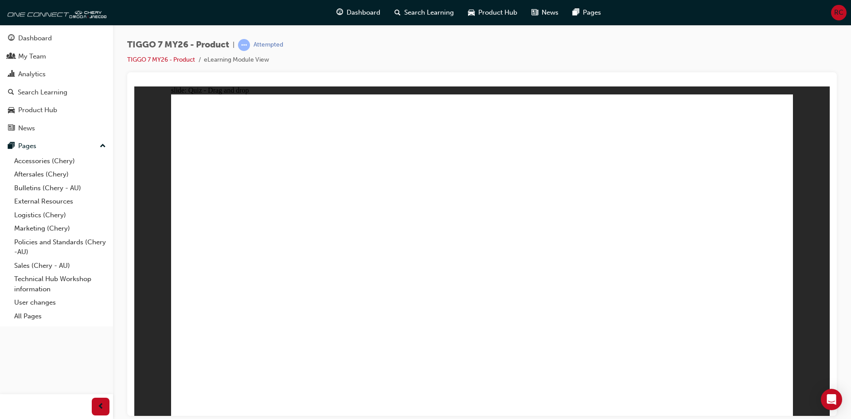
drag, startPoint x: 588, startPoint y: 156, endPoint x: 298, endPoint y: 246, distance: 303.0
drag, startPoint x: 311, startPoint y: 238, endPoint x: 594, endPoint y: 147, distance: 297.9
drag, startPoint x: 727, startPoint y: 145, endPoint x: 570, endPoint y: 248, distance: 187.6
drag, startPoint x: 604, startPoint y: 247, endPoint x: 748, endPoint y: 153, distance: 172.0
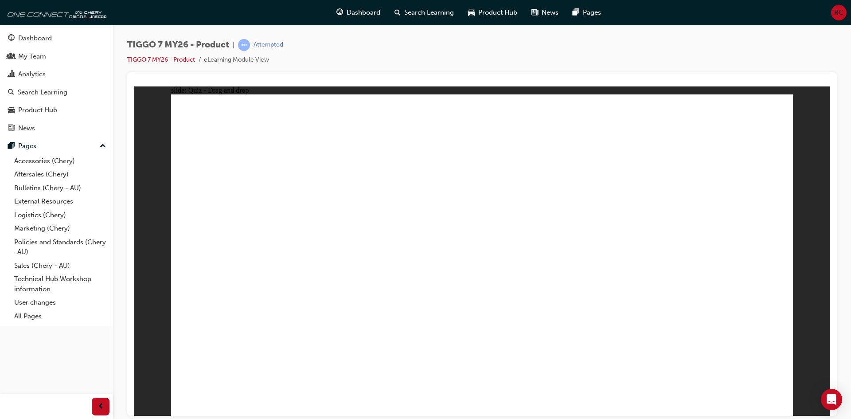
drag, startPoint x: 743, startPoint y: 148, endPoint x: 585, endPoint y: 248, distance: 187.0
drag, startPoint x: 613, startPoint y: 144, endPoint x: 328, endPoint y: 244, distance: 302.0
drag, startPoint x: 499, startPoint y: 140, endPoint x: 320, endPoint y: 269, distance: 220.7
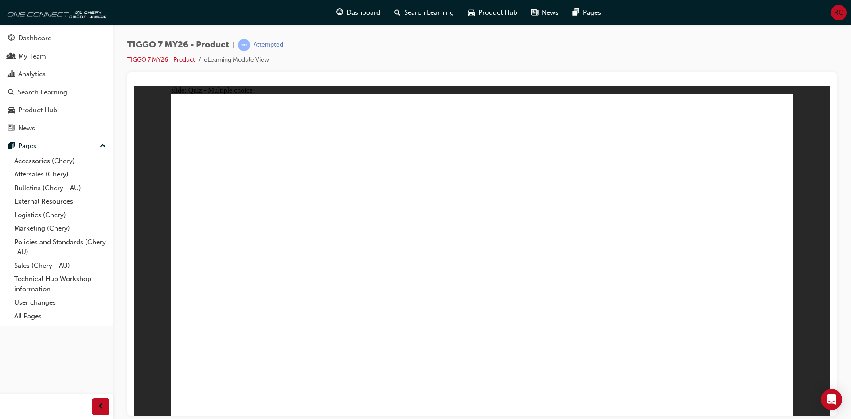
radio input "true"
drag, startPoint x: 472, startPoint y: 157, endPoint x: 499, endPoint y: 254, distance: 100.6
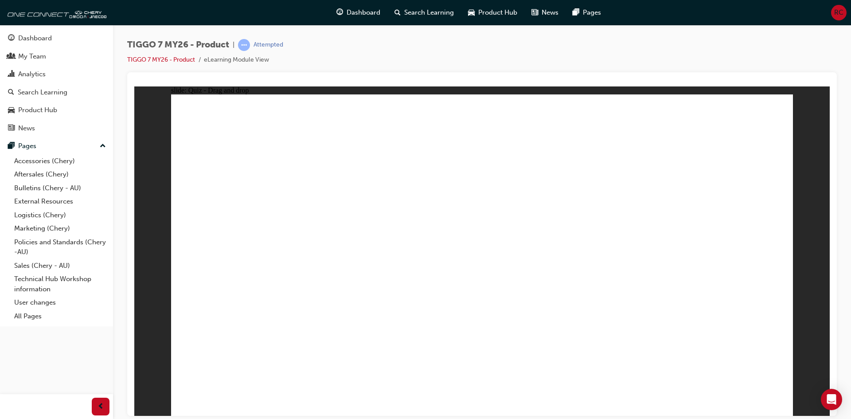
drag, startPoint x: 476, startPoint y: 134, endPoint x: 251, endPoint y: 309, distance: 285.0
drag, startPoint x: 491, startPoint y: 138, endPoint x: 578, endPoint y: 294, distance: 179.4
drag, startPoint x: 584, startPoint y: 151, endPoint x: 543, endPoint y: 243, distance: 101.2
drag, startPoint x: 603, startPoint y: 172, endPoint x: 602, endPoint y: 275, distance: 103.3
drag, startPoint x: 603, startPoint y: 135, endPoint x: 515, endPoint y: 326, distance: 210.1
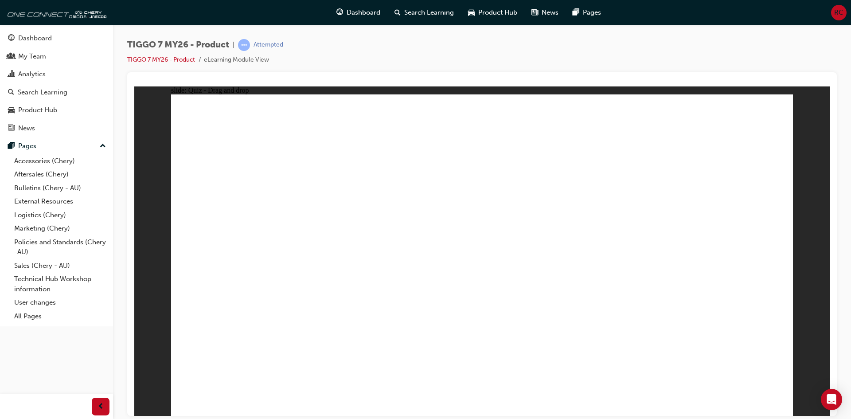
drag, startPoint x: 731, startPoint y: 155, endPoint x: 633, endPoint y: 319, distance: 191.0
drag, startPoint x: 706, startPoint y: 135, endPoint x: 525, endPoint y: 338, distance: 271.9
drag, startPoint x: 476, startPoint y: 320, endPoint x: 493, endPoint y: 316, distance: 16.7
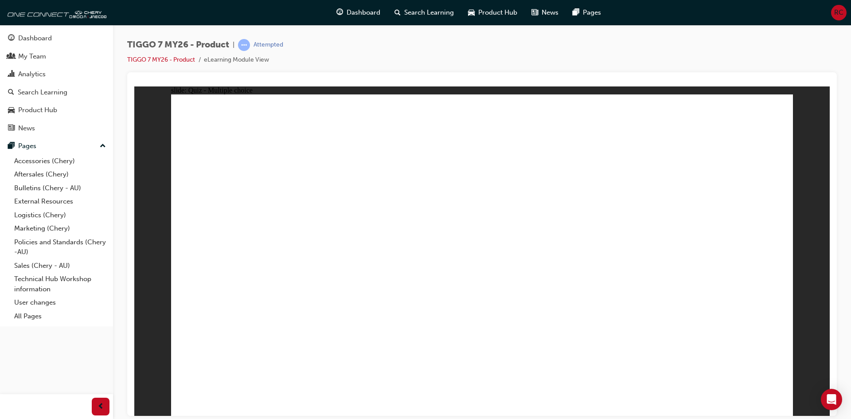
radio input "true"
drag, startPoint x: 511, startPoint y: 307, endPoint x: 499, endPoint y: 316, distance: 15.3
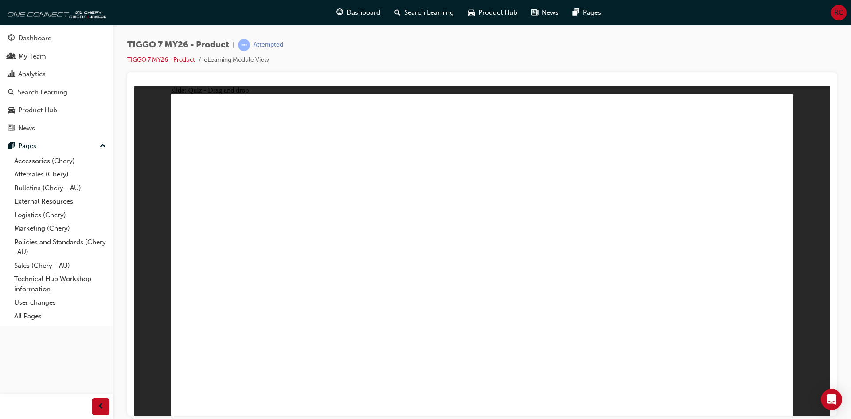
drag, startPoint x: 463, startPoint y: 140, endPoint x: 604, endPoint y: 276, distance: 195.9
drag, startPoint x: 566, startPoint y: 142, endPoint x: 347, endPoint y: 281, distance: 259.4
drag, startPoint x: 517, startPoint y: 211, endPoint x: 481, endPoint y: 287, distance: 84.3
drag, startPoint x: 646, startPoint y: 210, endPoint x: 713, endPoint y: 282, distance: 98.5
drag, startPoint x: 701, startPoint y: 121, endPoint x: 232, endPoint y: 263, distance: 490.2
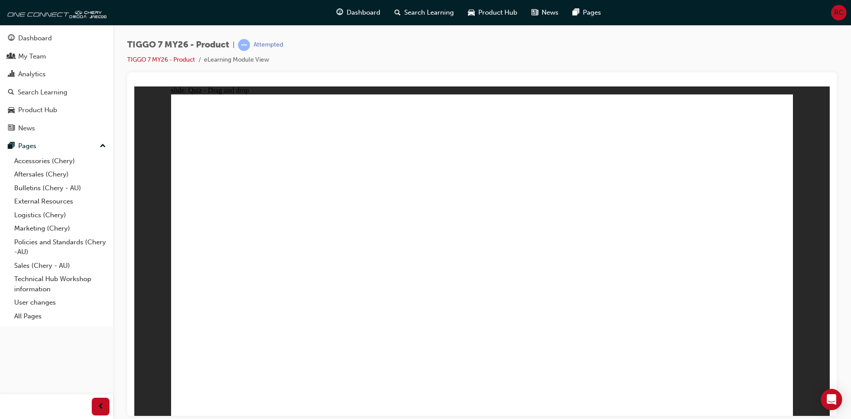
drag, startPoint x: 529, startPoint y: 254, endPoint x: 535, endPoint y: 238, distance: 17.0
radio input "true"
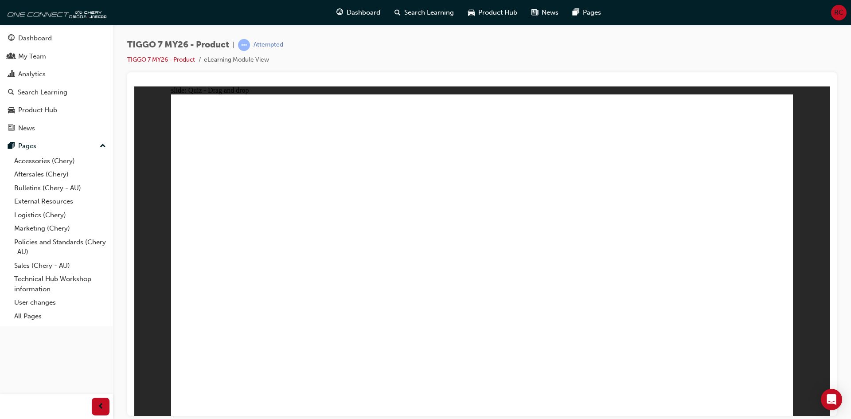
drag, startPoint x: 567, startPoint y: 129, endPoint x: 227, endPoint y: 269, distance: 368.0
drag, startPoint x: 488, startPoint y: 117, endPoint x: 759, endPoint y: 254, distance: 304.3
drag, startPoint x: 641, startPoint y: 195, endPoint x: 480, endPoint y: 275, distance: 180.2
drag, startPoint x: 547, startPoint y: 204, endPoint x: 391, endPoint y: 286, distance: 176.3
drag, startPoint x: 710, startPoint y: 129, endPoint x: 605, endPoint y: 272, distance: 176.6
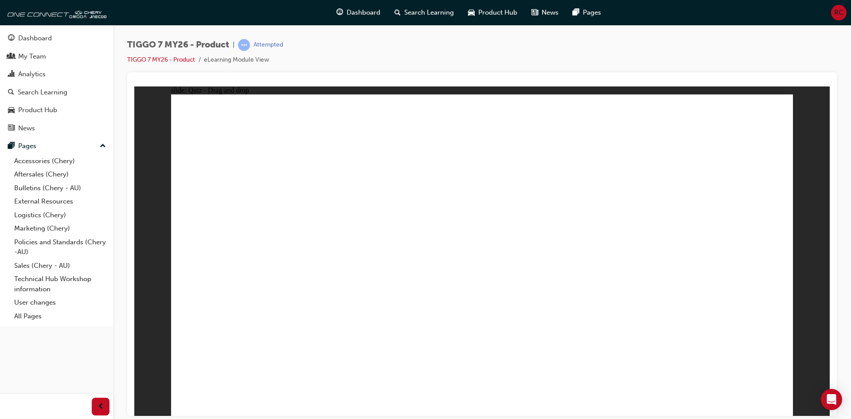
drag, startPoint x: 508, startPoint y: 163, endPoint x: 274, endPoint y: 279, distance: 261.5
drag, startPoint x: 729, startPoint y: 163, endPoint x: 741, endPoint y: 160, distance: 12.9
drag, startPoint x: 660, startPoint y: 163, endPoint x: 308, endPoint y: 312, distance: 381.9
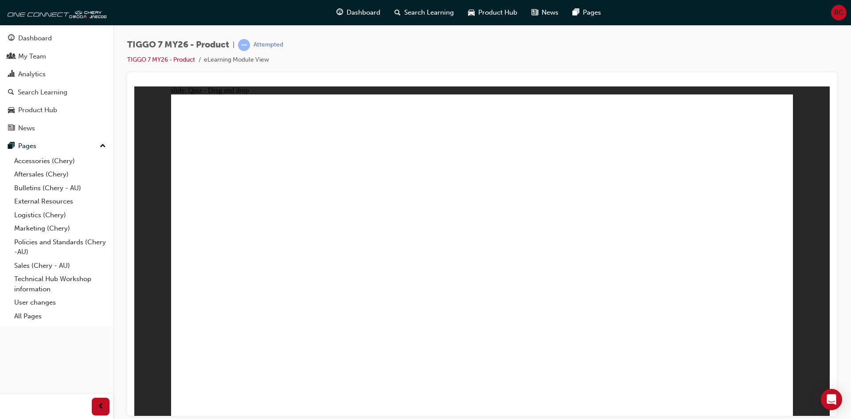
drag, startPoint x: 735, startPoint y: 172, endPoint x: 514, endPoint y: 293, distance: 252.3
drag, startPoint x: 498, startPoint y: 309, endPoint x: 505, endPoint y: 305, distance: 8.1
drag, startPoint x: 531, startPoint y: 152, endPoint x: 490, endPoint y: 289, distance: 142.1
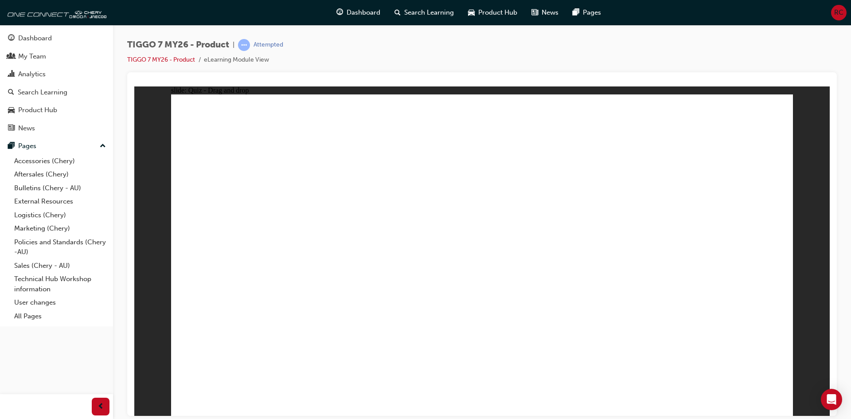
drag, startPoint x: 737, startPoint y: 156, endPoint x: 545, endPoint y: 298, distance: 238.7
drag, startPoint x: 616, startPoint y: 174, endPoint x: 595, endPoint y: 211, distance: 43.1
drag, startPoint x: 597, startPoint y: 181, endPoint x: 589, endPoint y: 288, distance: 106.7
drag, startPoint x: 472, startPoint y: 128, endPoint x: 661, endPoint y: 293, distance: 251.6
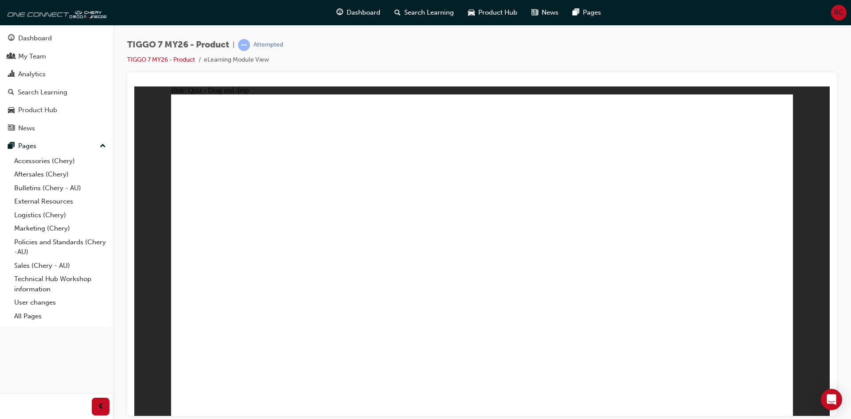
drag, startPoint x: 452, startPoint y: 155, endPoint x: 234, endPoint y: 291, distance: 257.1
drag, startPoint x: 613, startPoint y: 158, endPoint x: 619, endPoint y: 224, distance: 66.8
drag, startPoint x: 664, startPoint y: 160, endPoint x: 544, endPoint y: 335, distance: 211.1
drag, startPoint x: 482, startPoint y: 310, endPoint x: 308, endPoint y: 305, distance: 174.7
drag, startPoint x: 498, startPoint y: 308, endPoint x: 361, endPoint y: 297, distance: 136.9
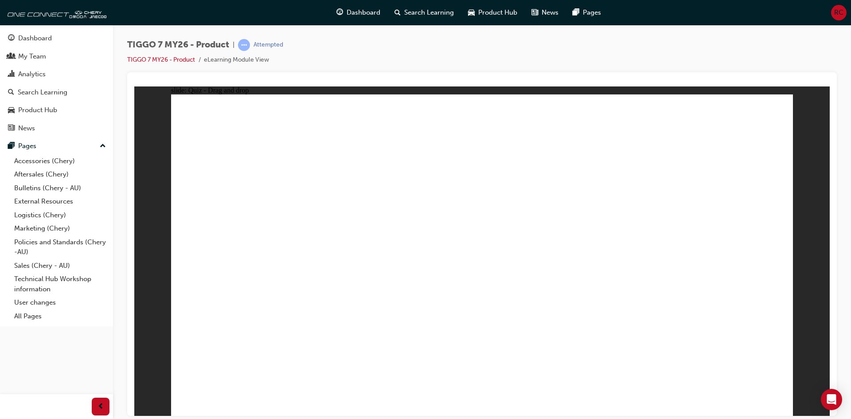
drag, startPoint x: 344, startPoint y: 297, endPoint x: 484, endPoint y: 316, distance: 140.5
drag, startPoint x: 289, startPoint y: 295, endPoint x: 535, endPoint y: 314, distance: 246.7
drag, startPoint x: 480, startPoint y: 305, endPoint x: 296, endPoint y: 291, distance: 185.3
drag, startPoint x: 503, startPoint y: 312, endPoint x: 362, endPoint y: 294, distance: 142.4
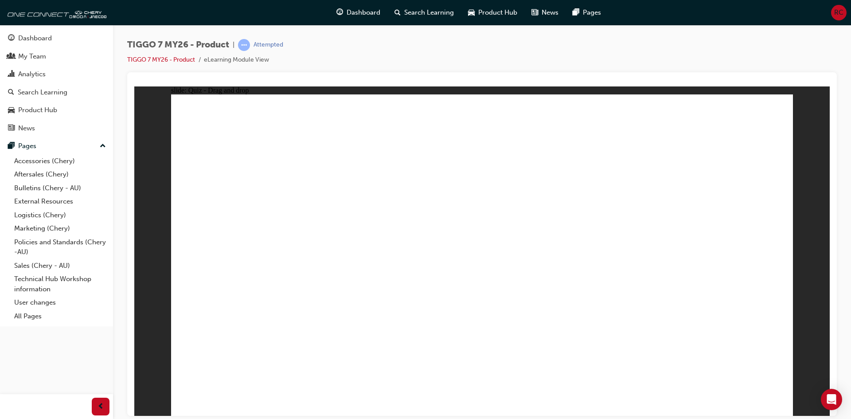
drag, startPoint x: 541, startPoint y: 184, endPoint x: 396, endPoint y: 300, distance: 185.1
drag, startPoint x: 548, startPoint y: 127, endPoint x: 246, endPoint y: 311, distance: 353.3
drag, startPoint x: 604, startPoint y: 120, endPoint x: 601, endPoint y: 125, distance: 5.9
drag, startPoint x: 476, startPoint y: 193, endPoint x: 305, endPoint y: 309, distance: 206.8
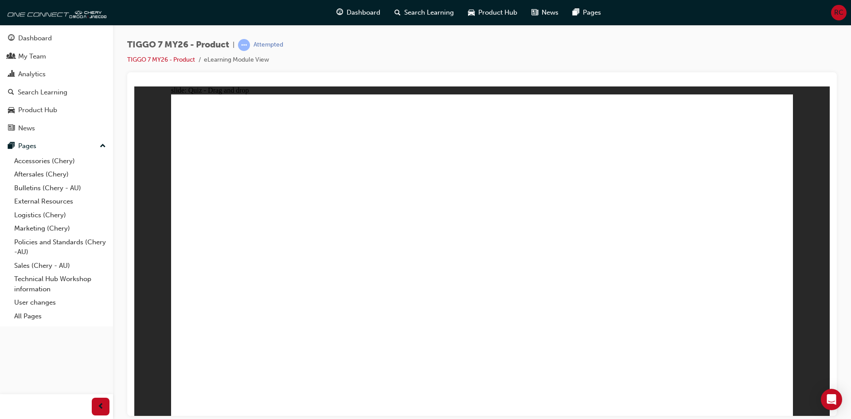
drag, startPoint x: 689, startPoint y: 125, endPoint x: 395, endPoint y: 306, distance: 344.9
drag, startPoint x: 726, startPoint y: 125, endPoint x: 394, endPoint y: 302, distance: 376.0
drag, startPoint x: 677, startPoint y: 182, endPoint x: 305, endPoint y: 315, distance: 394.8
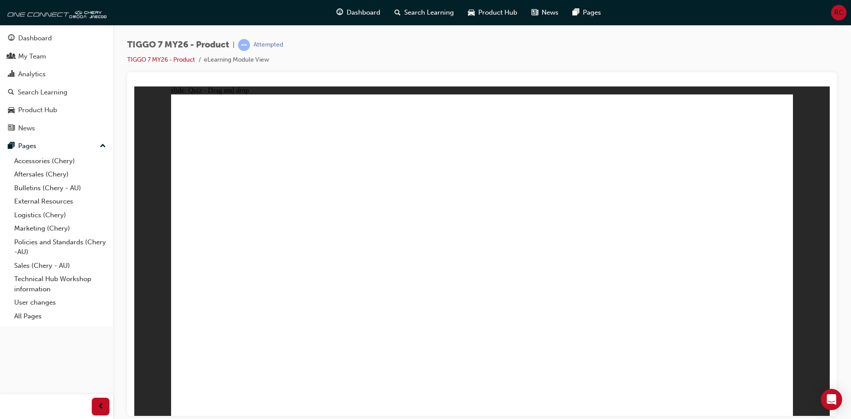
drag, startPoint x: 700, startPoint y: 154, endPoint x: 526, endPoint y: 254, distance: 201.2
drag, startPoint x: 583, startPoint y: 152, endPoint x: 263, endPoint y: 246, distance: 333.7
drag, startPoint x: 460, startPoint y: 149, endPoint x: 284, endPoint y: 277, distance: 217.6
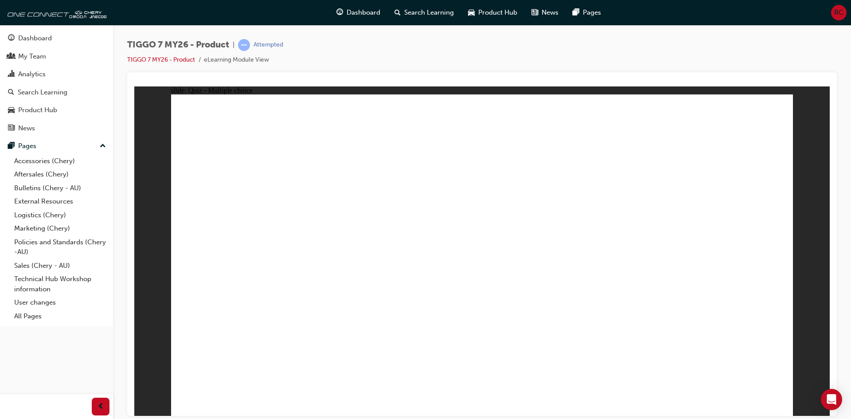
radio input "true"
drag, startPoint x: 500, startPoint y: 135, endPoint x: 516, endPoint y: 279, distance: 145.4
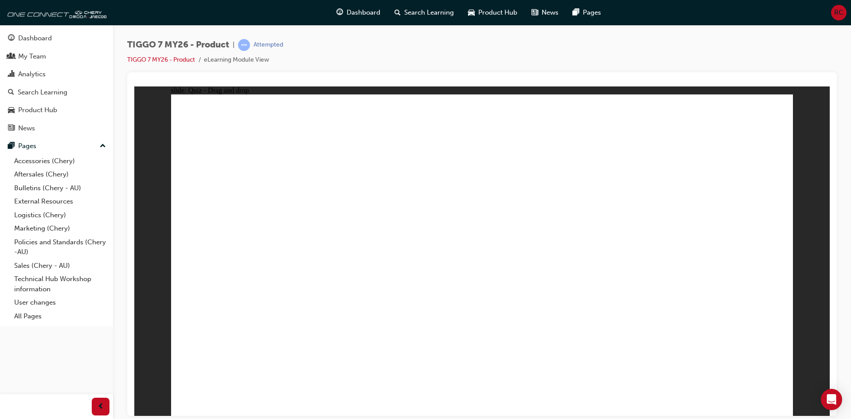
drag, startPoint x: 480, startPoint y: 150, endPoint x: 502, endPoint y: 282, distance: 133.9
drag, startPoint x: 599, startPoint y: 138, endPoint x: 515, endPoint y: 305, distance: 186.1
drag, startPoint x: 582, startPoint y: 152, endPoint x: 591, endPoint y: 140, distance: 15.6
drag, startPoint x: 587, startPoint y: 157, endPoint x: 593, endPoint y: 290, distance: 132.7
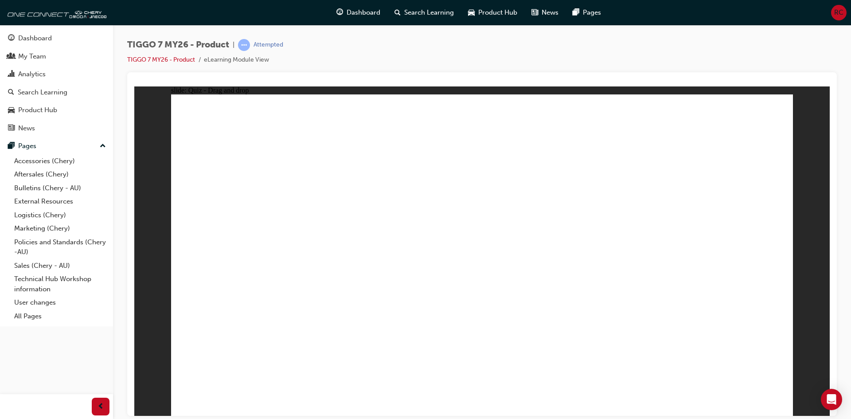
drag, startPoint x: 613, startPoint y: 171, endPoint x: 525, endPoint y: 316, distance: 170.2
drag, startPoint x: 710, startPoint y: 139, endPoint x: 611, endPoint y: 322, distance: 208.0
drag, startPoint x: 719, startPoint y: 159, endPoint x: 536, endPoint y: 343, distance: 258.9
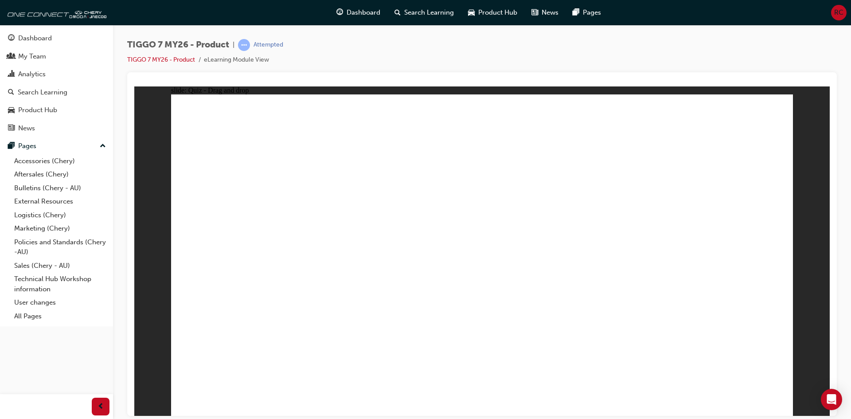
radio input "true"
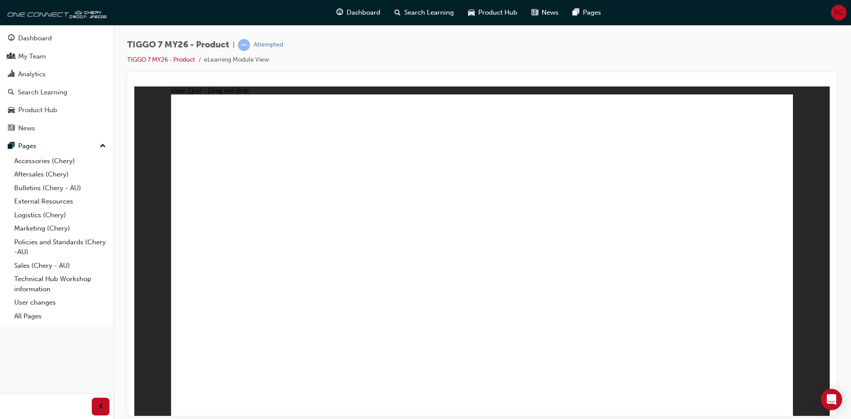
drag, startPoint x: 691, startPoint y: 195, endPoint x: 769, endPoint y: 275, distance: 111.6
drag, startPoint x: 462, startPoint y: 122, endPoint x: 604, endPoint y: 266, distance: 201.9
drag, startPoint x: 578, startPoint y: 113, endPoint x: 370, endPoint y: 254, distance: 252.1
drag, startPoint x: 506, startPoint y: 185, endPoint x: 459, endPoint y: 269, distance: 96.1
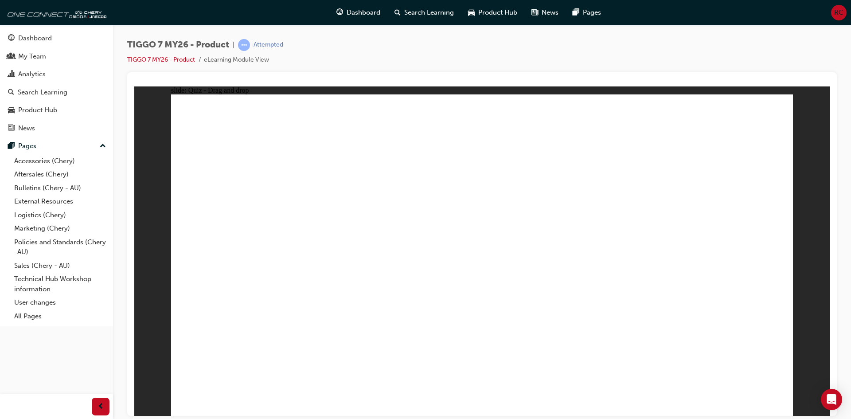
drag, startPoint x: 653, startPoint y: 166, endPoint x: 222, endPoint y: 281, distance: 446.8
radio input "true"
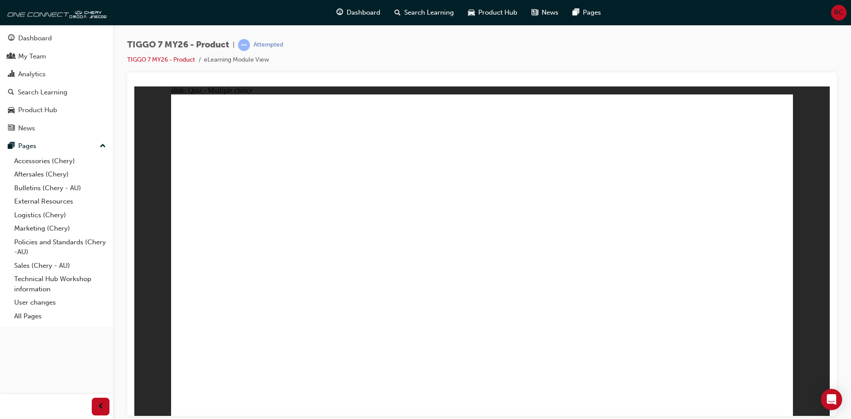
radio input "true"
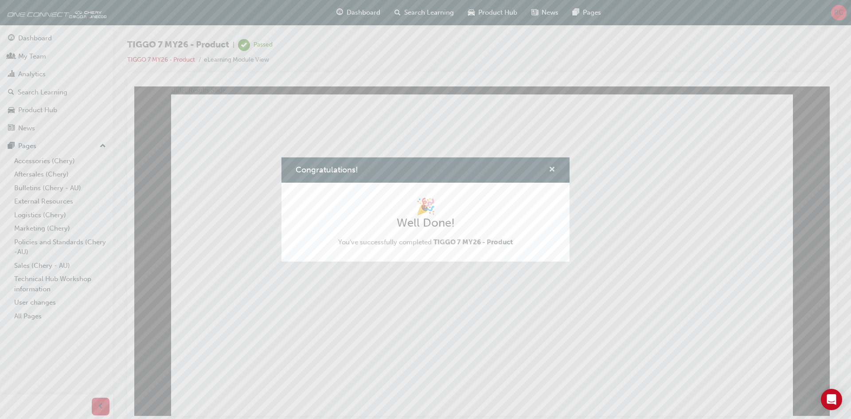
click at [552, 171] on span "cross-icon" at bounding box center [552, 170] width 7 height 8
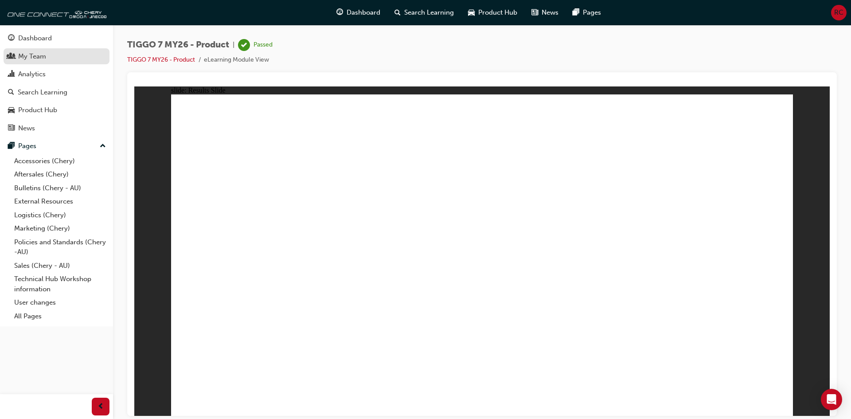
click at [39, 55] on div "My Team" at bounding box center [32, 56] width 28 height 10
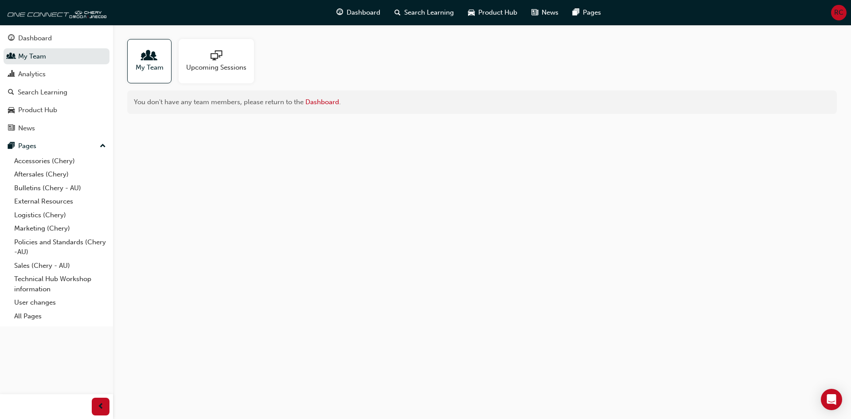
click at [213, 75] on div "Upcoming Sessions" at bounding box center [216, 61] width 75 height 44
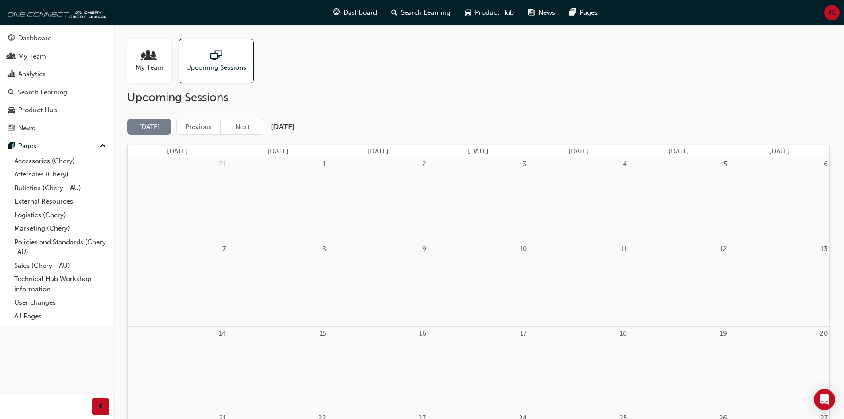
click at [166, 75] on div "My Team" at bounding box center [149, 61] width 44 height 44
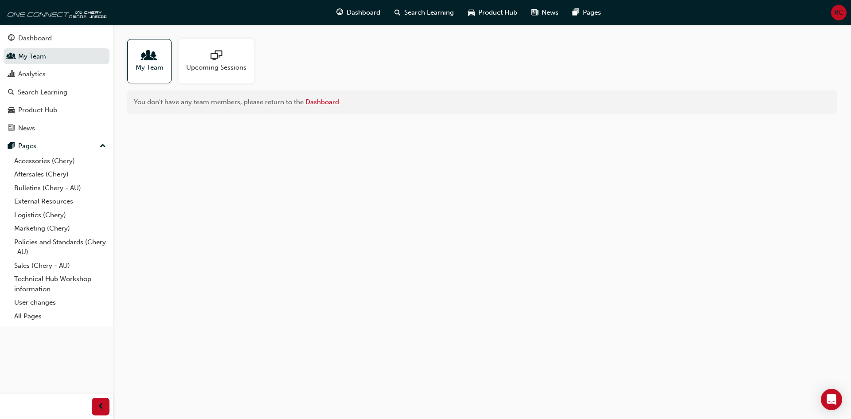
click at [53, 83] on button "Dashboard My Team Analytics Search Learning Product Hub News Pages" at bounding box center [57, 82] width 106 height 109
click at [49, 76] on div "Analytics" at bounding box center [56, 74] width 97 height 11
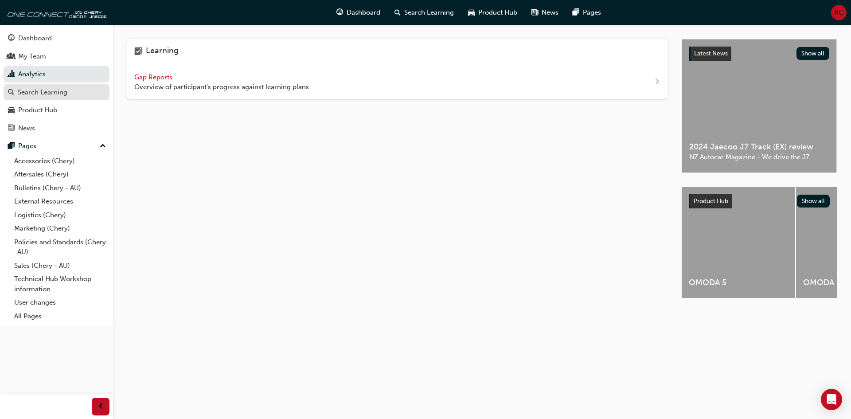
click at [51, 95] on div "Search Learning" at bounding box center [43, 92] width 50 height 10
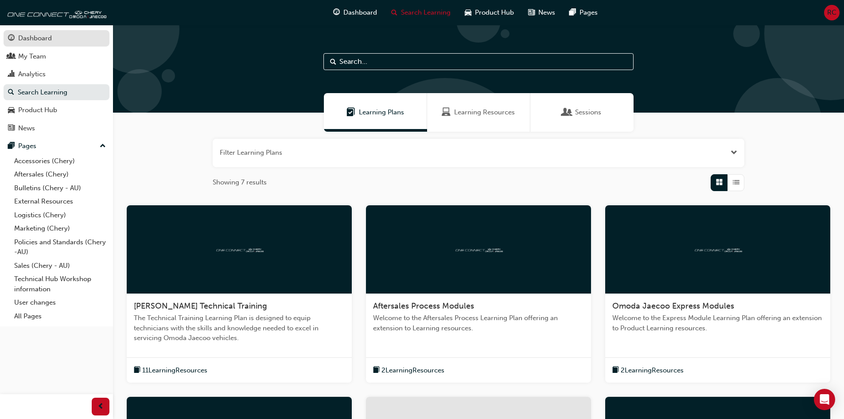
click at [64, 41] on div "Dashboard" at bounding box center [56, 38] width 97 height 11
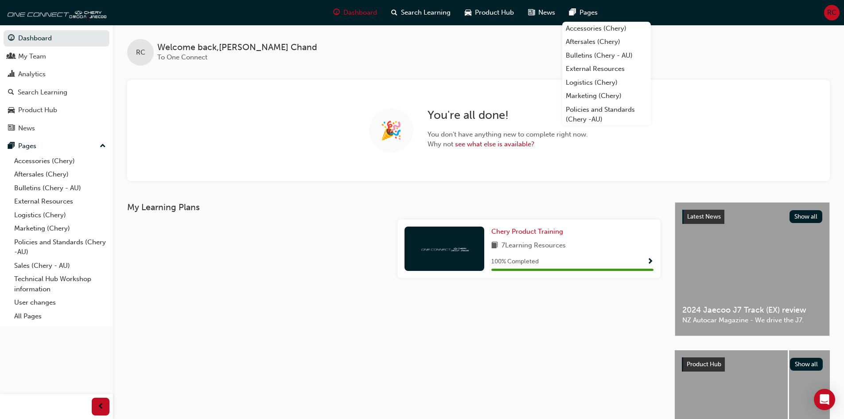
click at [295, 78] on div "RC Welcome back , Ron Chand To One Connect 🎉 You're all done! You don't have an…" at bounding box center [478, 103] width 731 height 156
click at [513, 12] on span "Product Hub" at bounding box center [494, 13] width 39 height 10
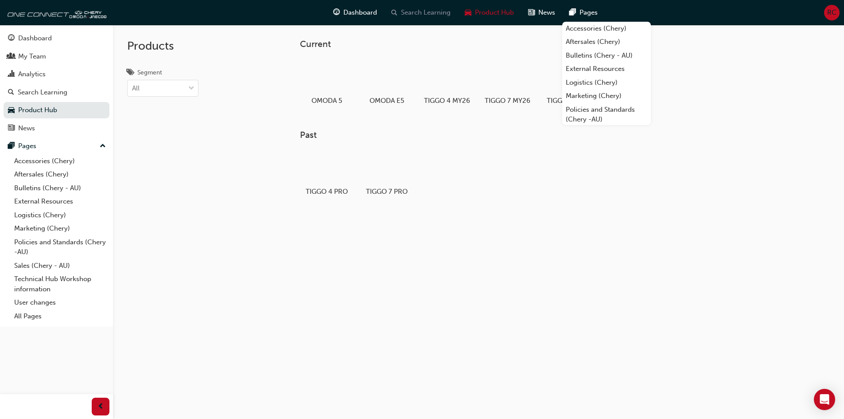
click at [424, 12] on span "Search Learning" at bounding box center [426, 13] width 50 height 10
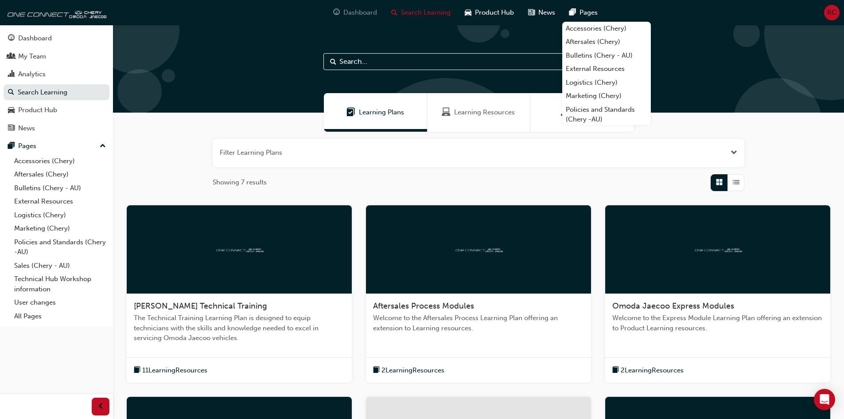
click at [375, 14] on span "Dashboard" at bounding box center [361, 13] width 34 height 10
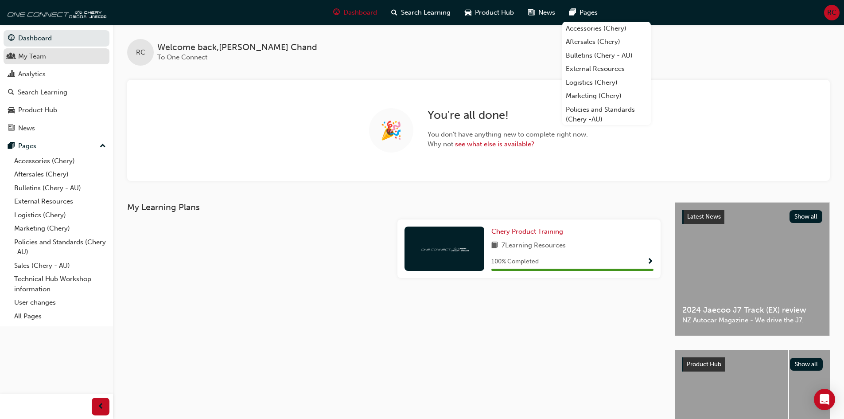
click at [73, 62] on link "My Team" at bounding box center [57, 56] width 106 height 16
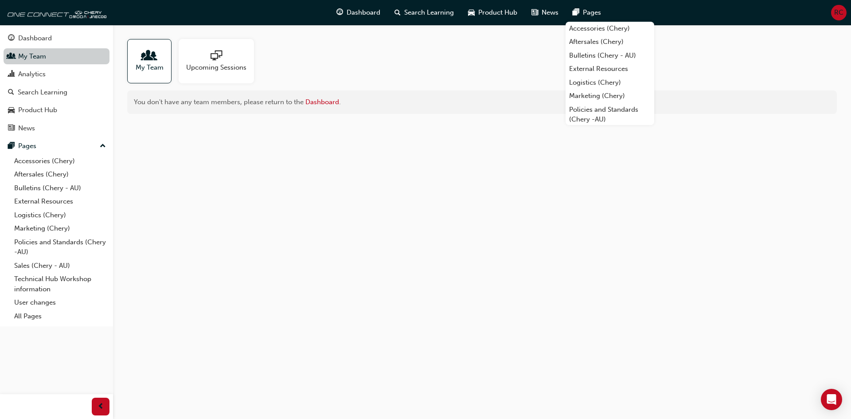
click at [48, 51] on link "My Team" at bounding box center [57, 56] width 106 height 16
click at [48, 43] on div "Dashboard" at bounding box center [56, 38] width 97 height 11
